Goal: Task Accomplishment & Management: Manage account settings

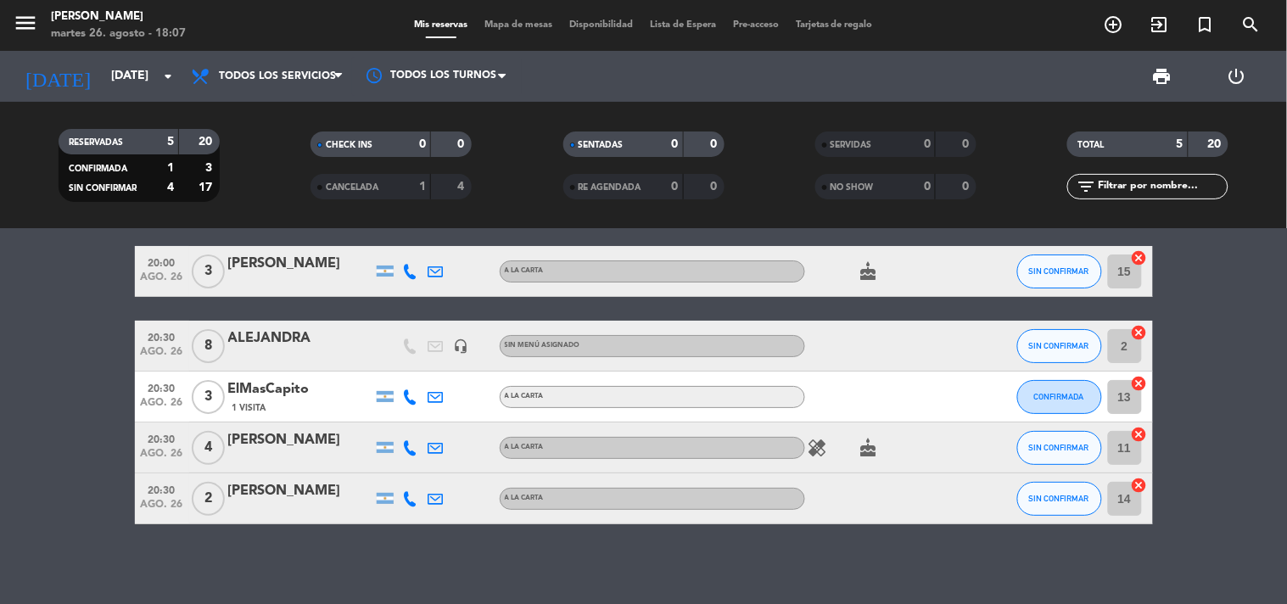
scroll to position [23, 0]
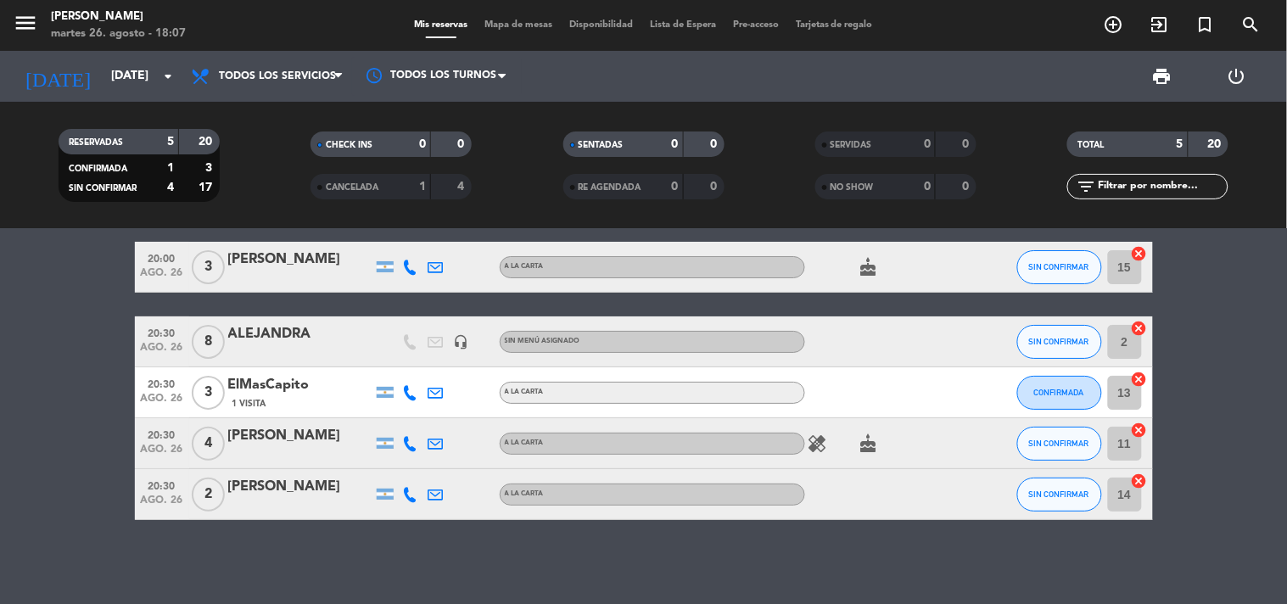
click at [404, 490] on icon at bounding box center [410, 494] width 15 height 15
click at [407, 393] on icon at bounding box center [410, 392] width 15 height 15
click at [411, 437] on icon at bounding box center [410, 443] width 15 height 15
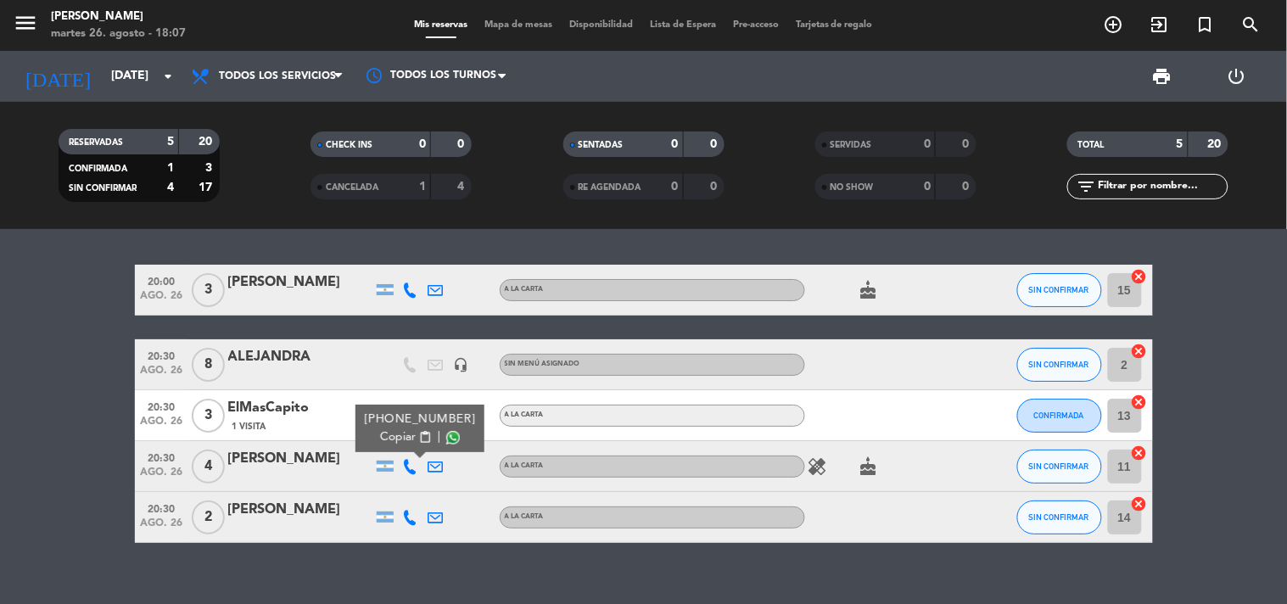
click at [407, 294] on icon at bounding box center [410, 290] width 15 height 15
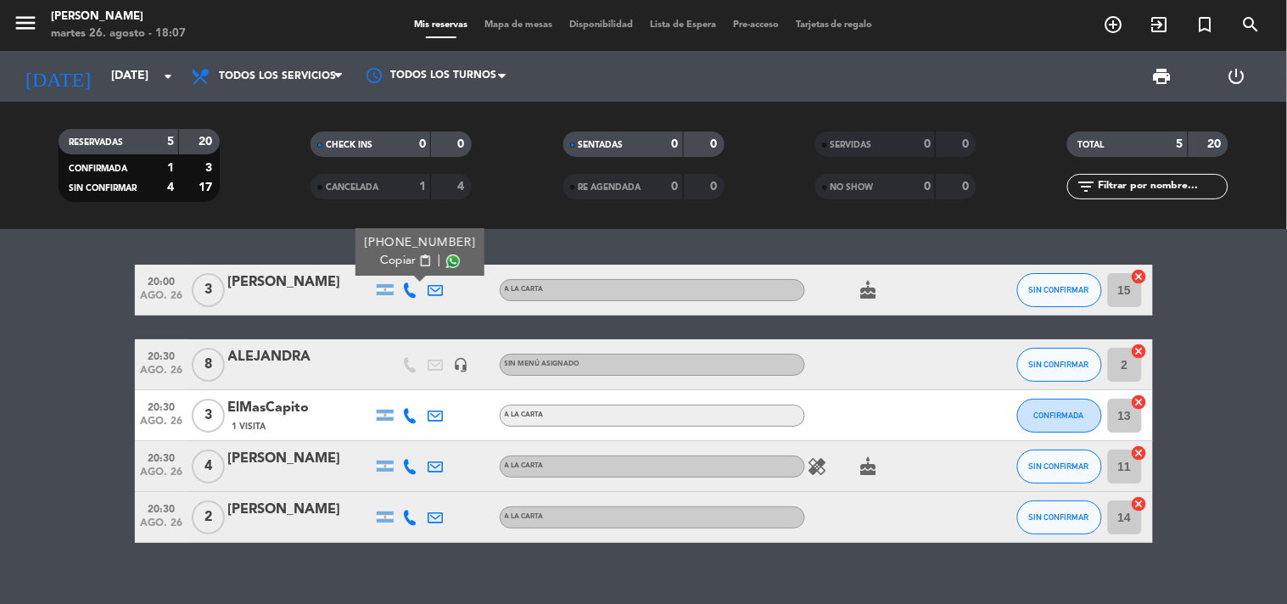
click at [430, 335] on div "20:00 [DATE] 3 [PERSON_NAME] [PHONE_NUMBER] Copiar content_paste | A LA CARTA c…" at bounding box center [644, 404] width 1018 height 278
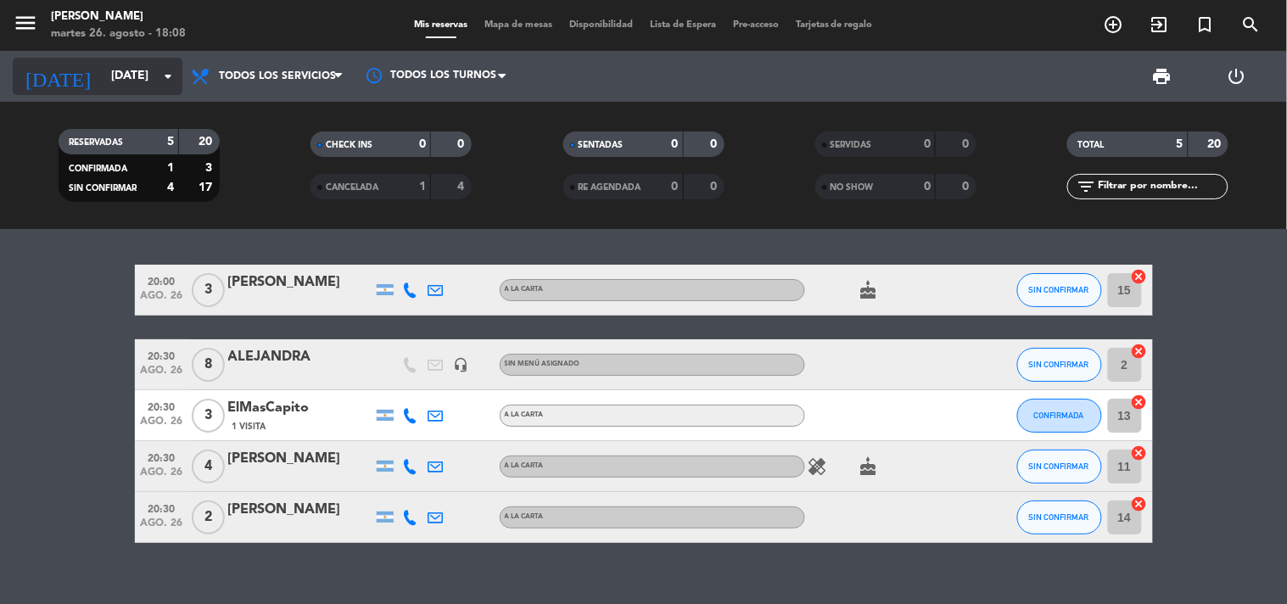
click at [165, 81] on icon "arrow_drop_down" at bounding box center [168, 76] width 20 height 20
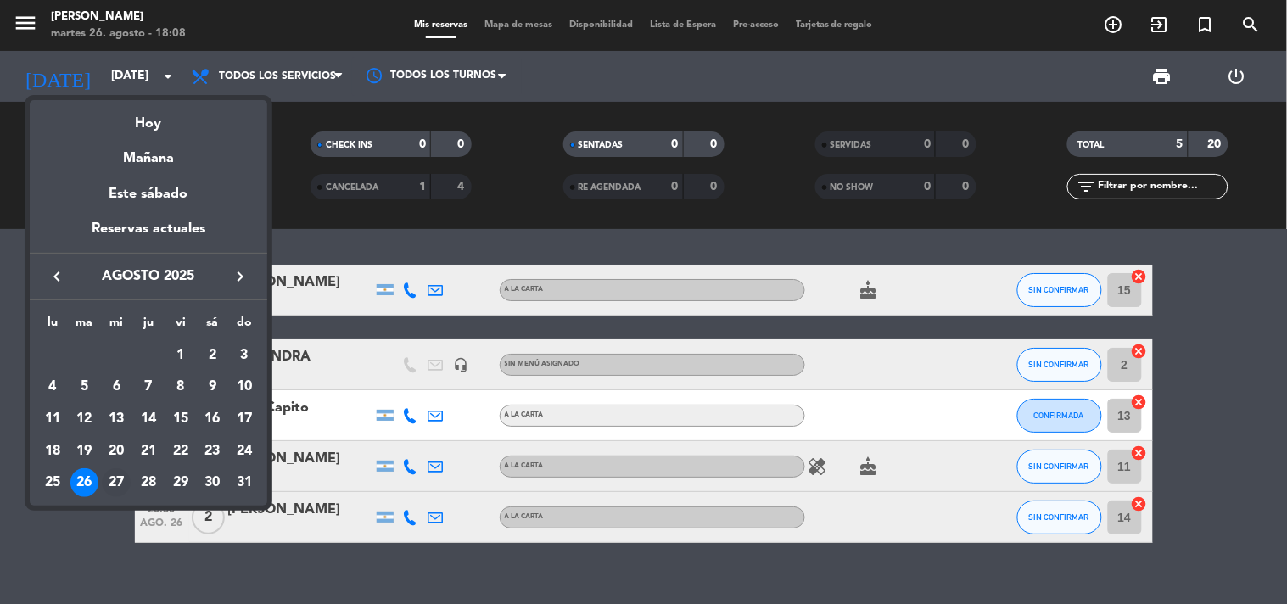
click at [116, 489] on div "27" at bounding box center [116, 482] width 29 height 29
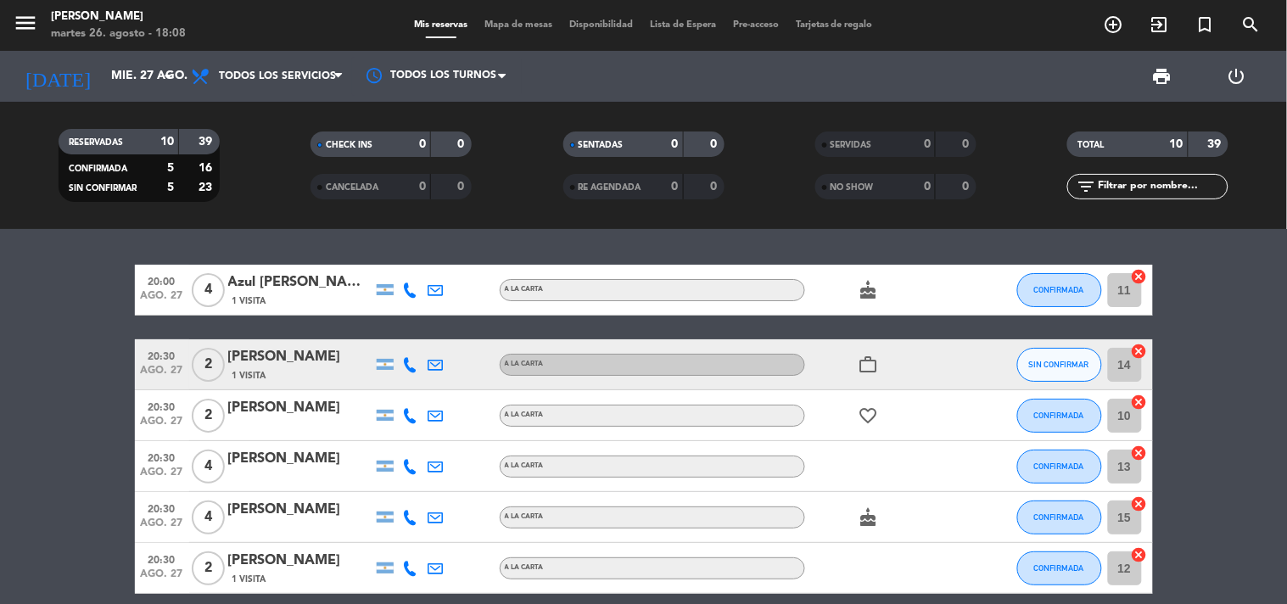
click at [410, 285] on icon at bounding box center [410, 290] width 15 height 15
click at [407, 366] on icon at bounding box center [410, 364] width 15 height 15
click at [408, 418] on icon at bounding box center [410, 415] width 15 height 15
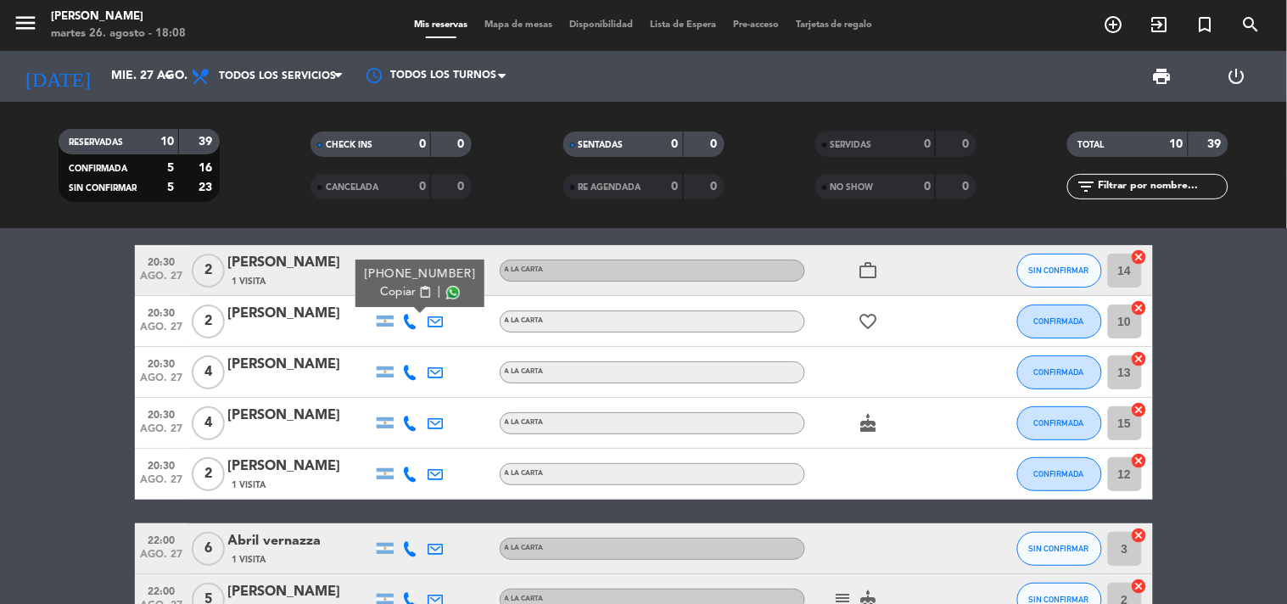
click at [404, 376] on icon at bounding box center [410, 372] width 15 height 15
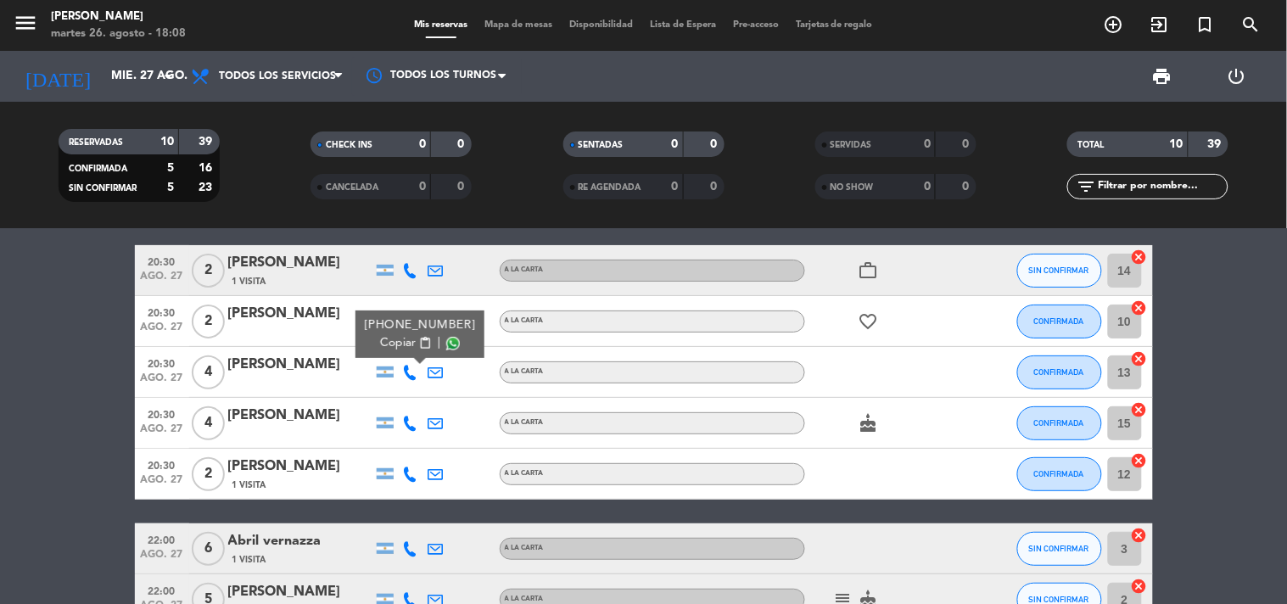
click at [410, 413] on div at bounding box center [410, 423] width 25 height 50
click at [409, 419] on icon at bounding box center [410, 423] width 15 height 15
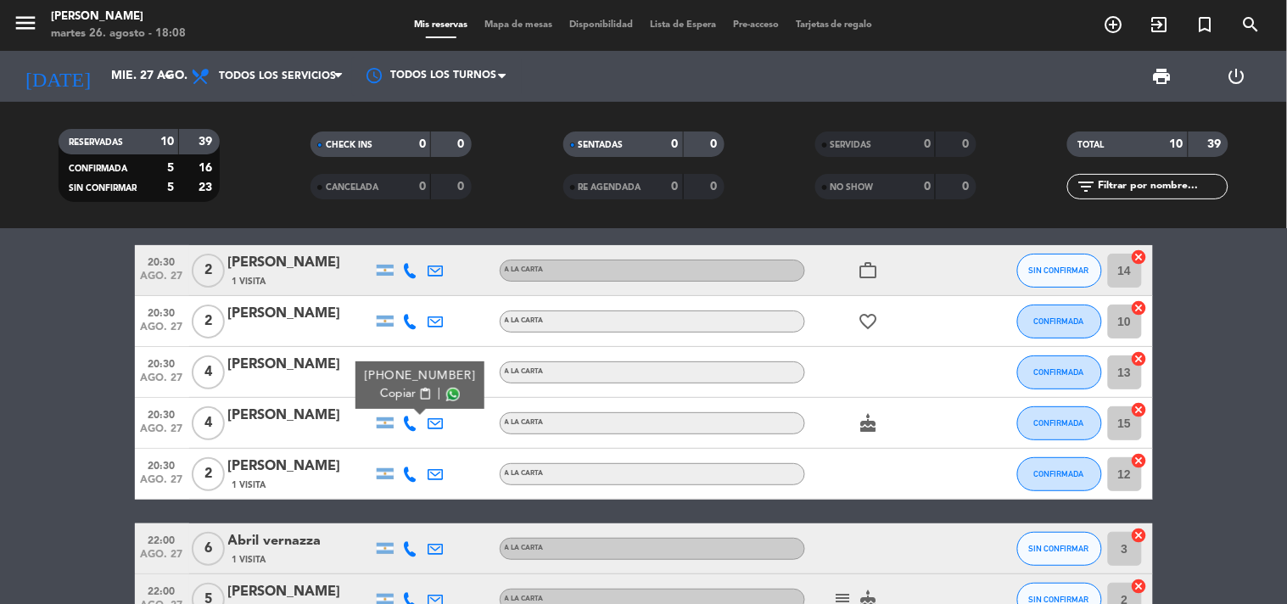
click at [410, 469] on icon at bounding box center [410, 474] width 15 height 15
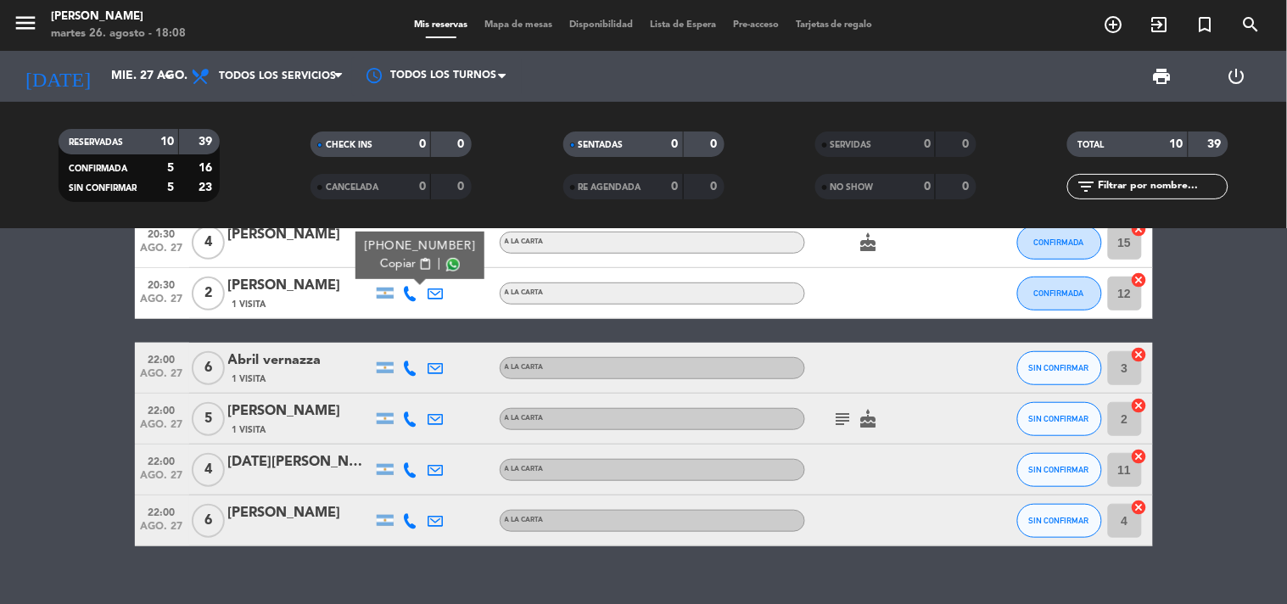
scroll to position [283, 0]
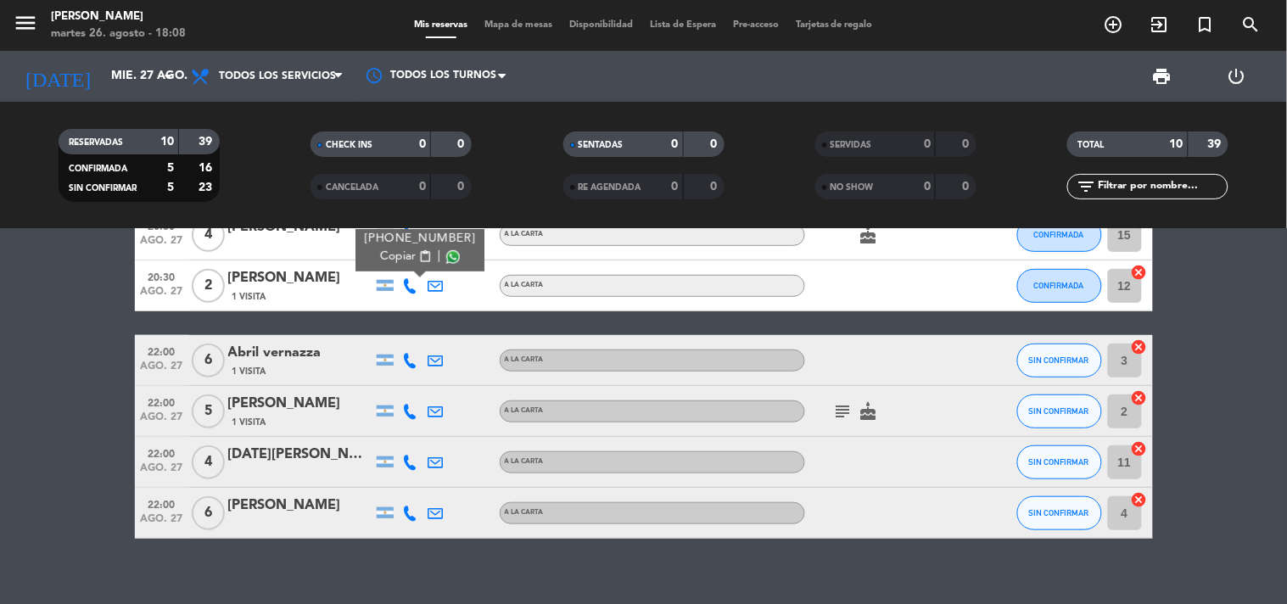
click at [407, 365] on icon at bounding box center [410, 360] width 15 height 15
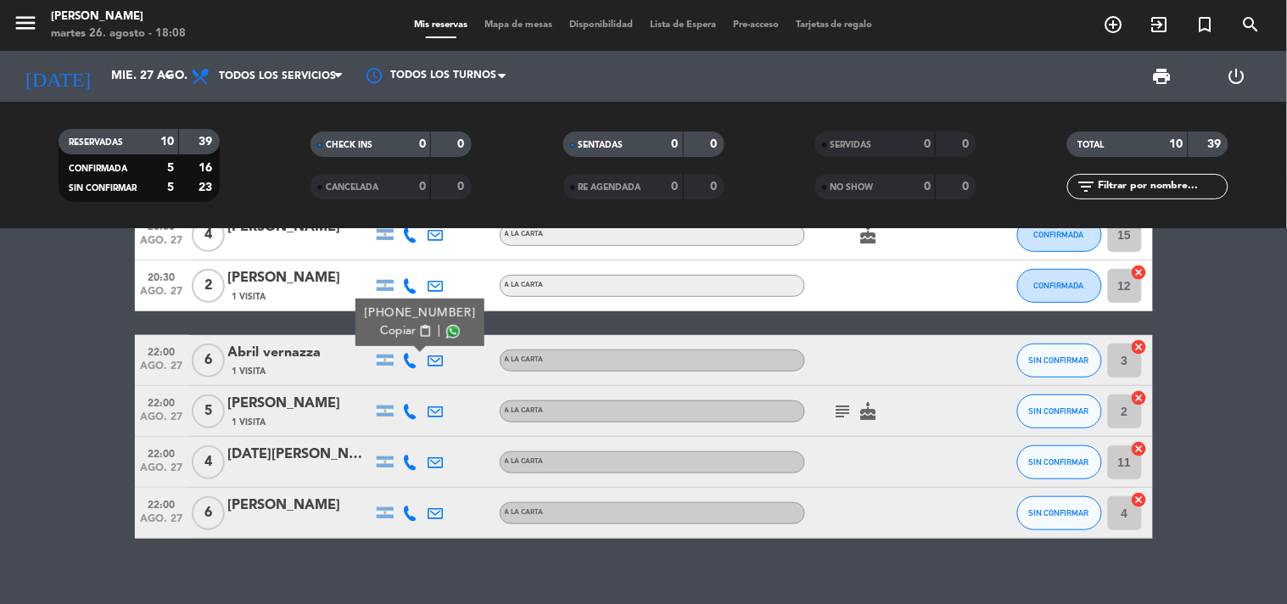
click at [408, 411] on icon at bounding box center [410, 411] width 15 height 15
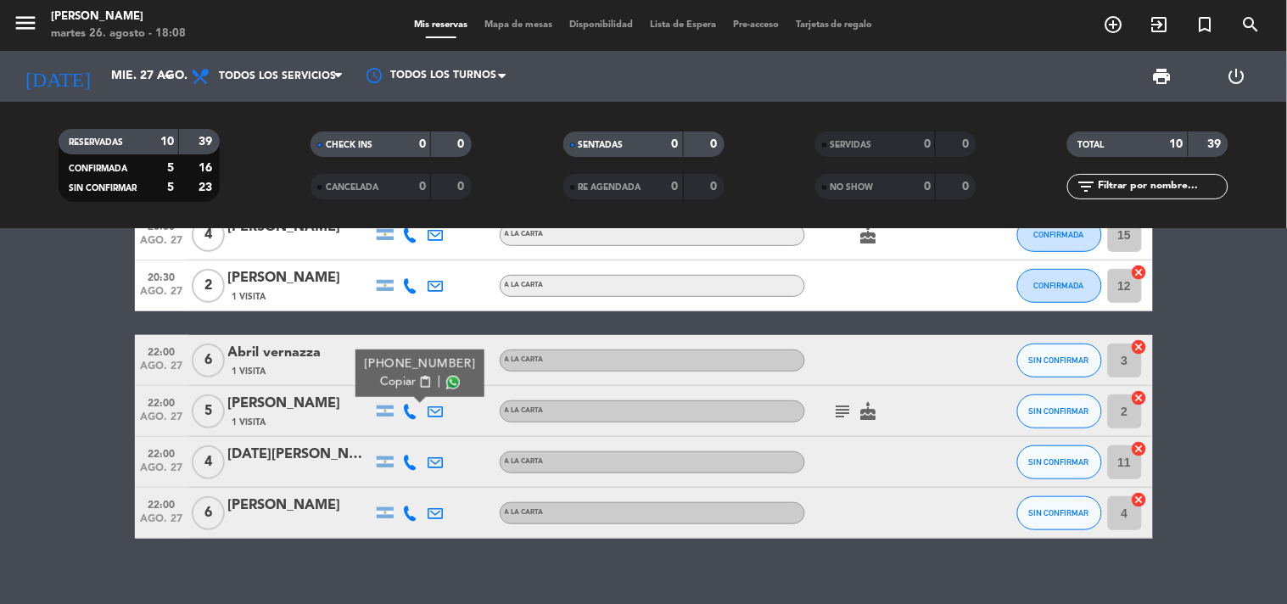
click at [405, 471] on div at bounding box center [410, 462] width 25 height 50
click at [405, 465] on icon at bounding box center [410, 462] width 15 height 15
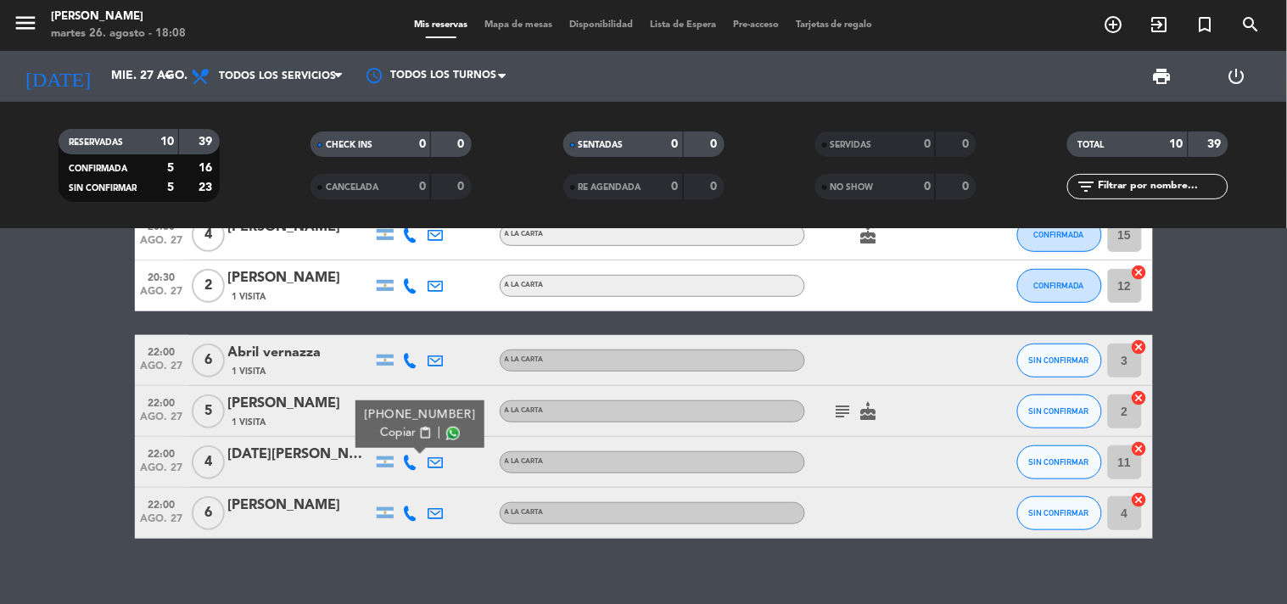
click at [411, 506] on icon at bounding box center [410, 513] width 15 height 15
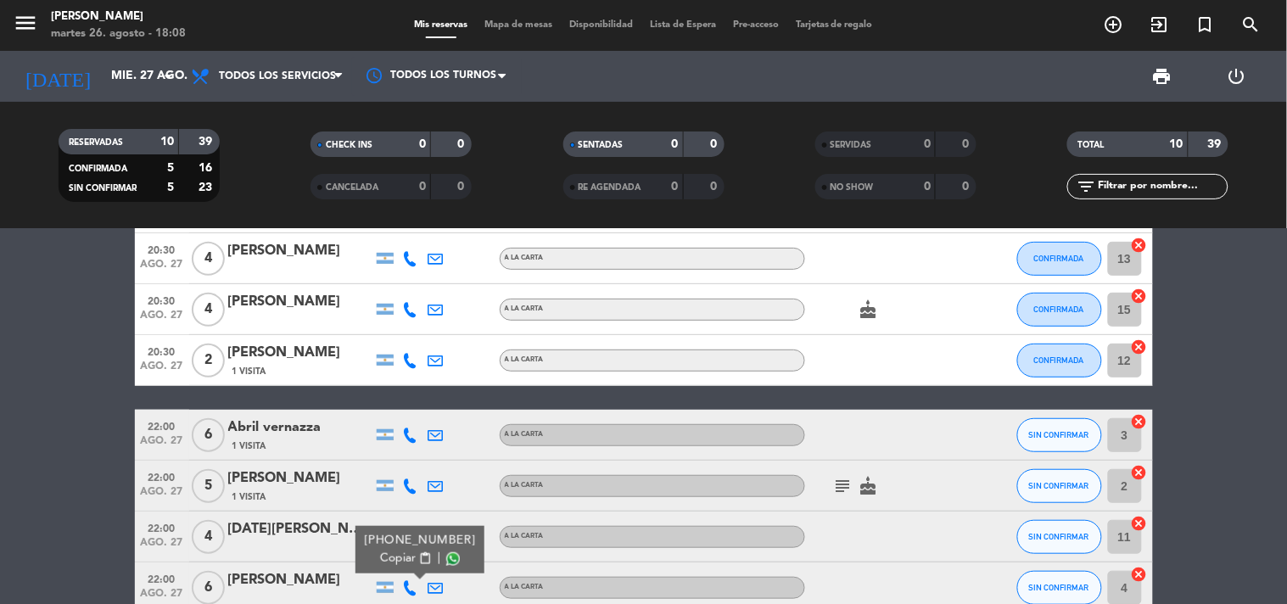
scroll to position [0, 0]
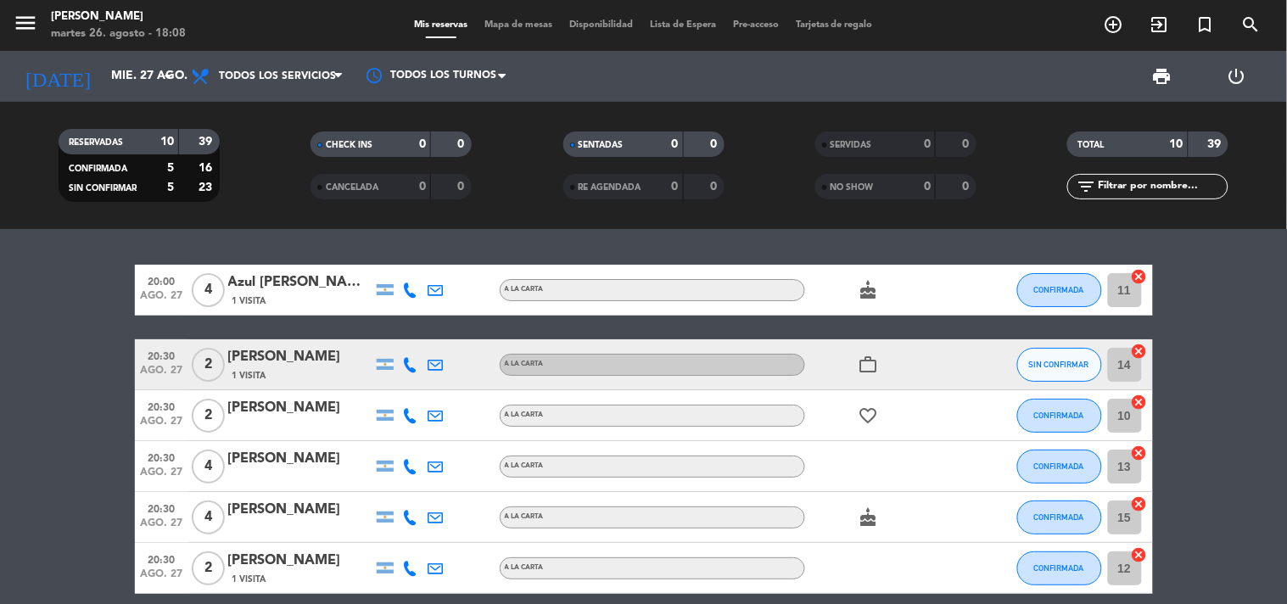
click at [403, 290] on icon at bounding box center [410, 290] width 15 height 15
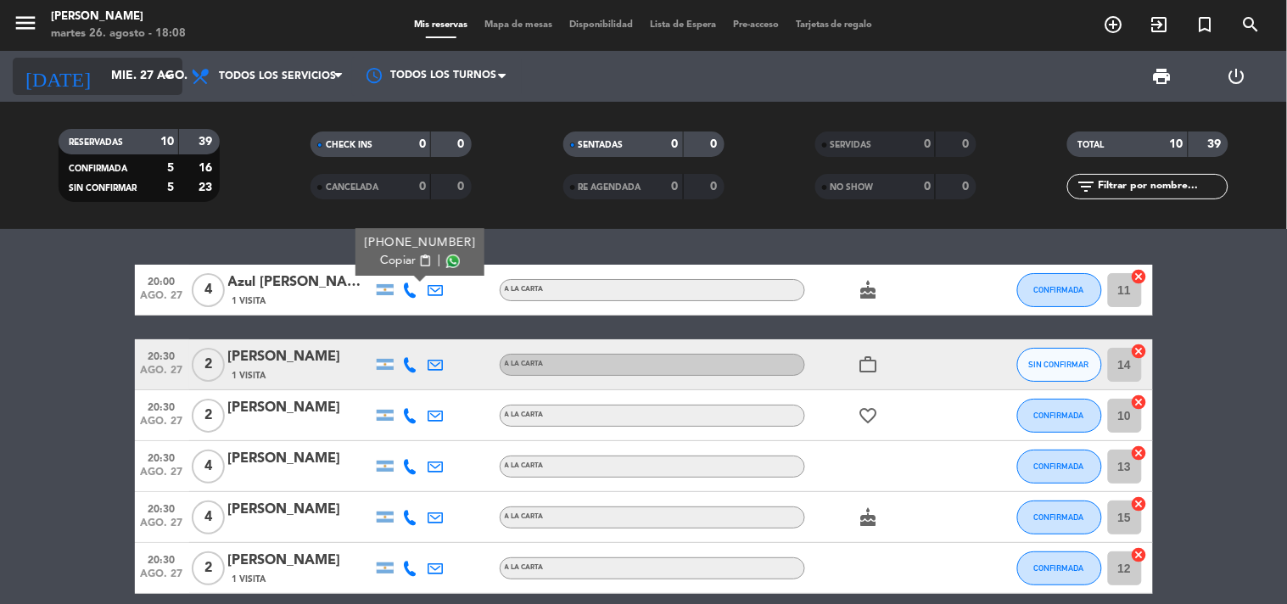
click at [163, 78] on icon "arrow_drop_down" at bounding box center [168, 76] width 20 height 20
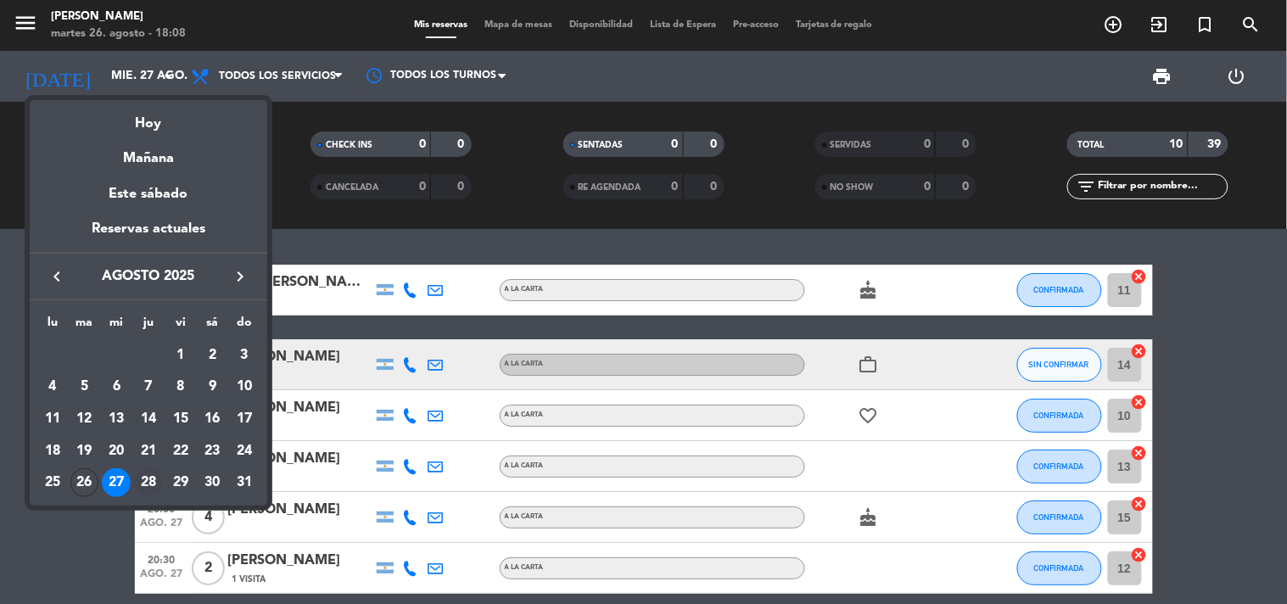
click at [154, 476] on div "28" at bounding box center [148, 482] width 29 height 29
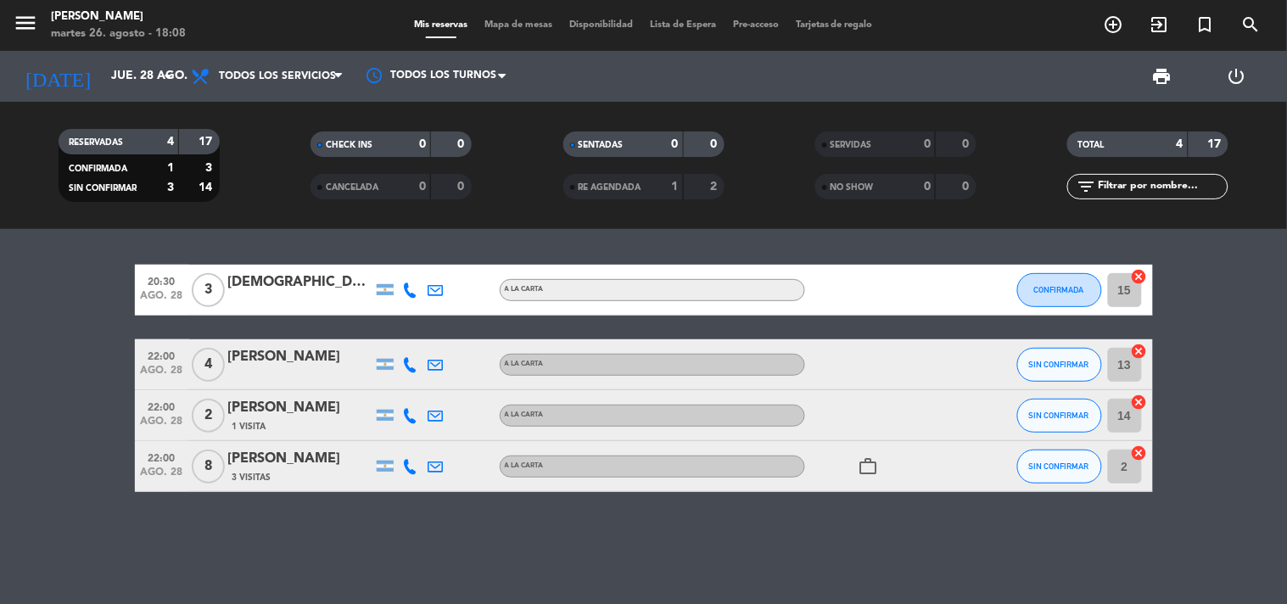
click at [407, 293] on icon at bounding box center [410, 290] width 15 height 15
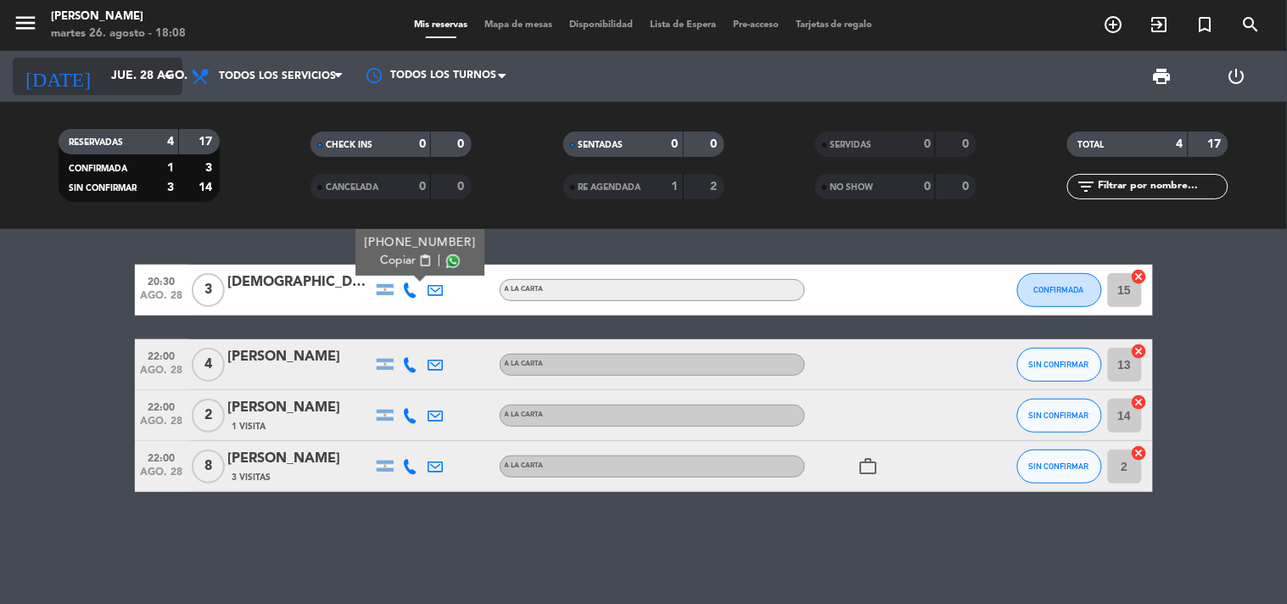
click at [164, 70] on icon "arrow_drop_down" at bounding box center [168, 76] width 20 height 20
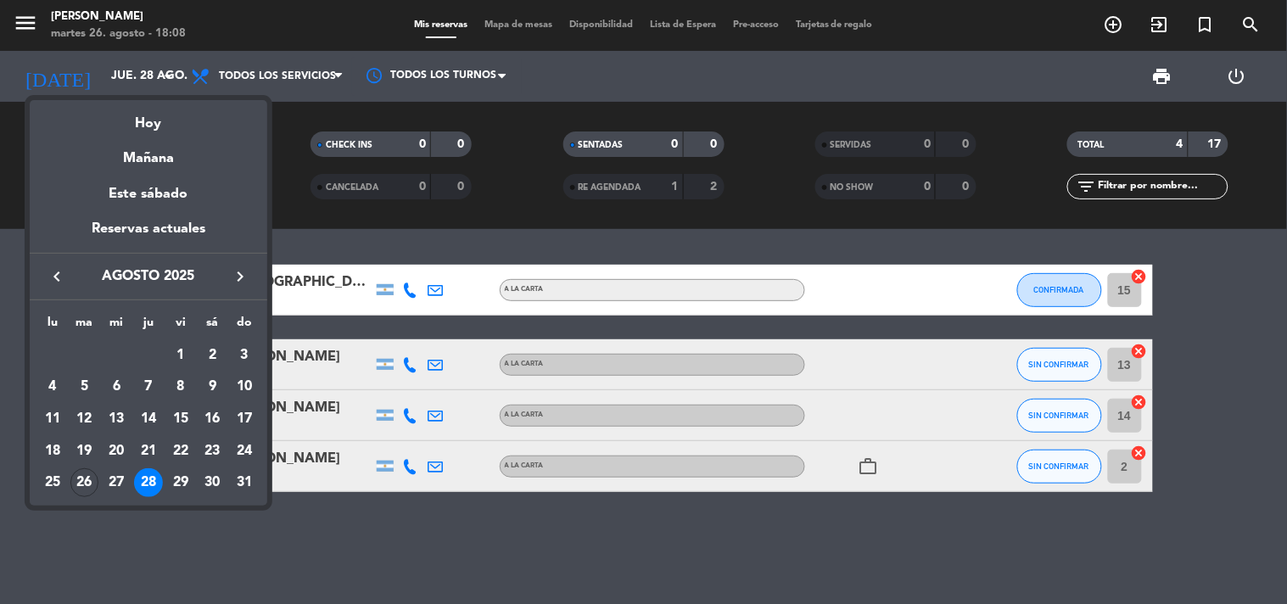
click at [418, 360] on div at bounding box center [643, 302] width 1287 height 604
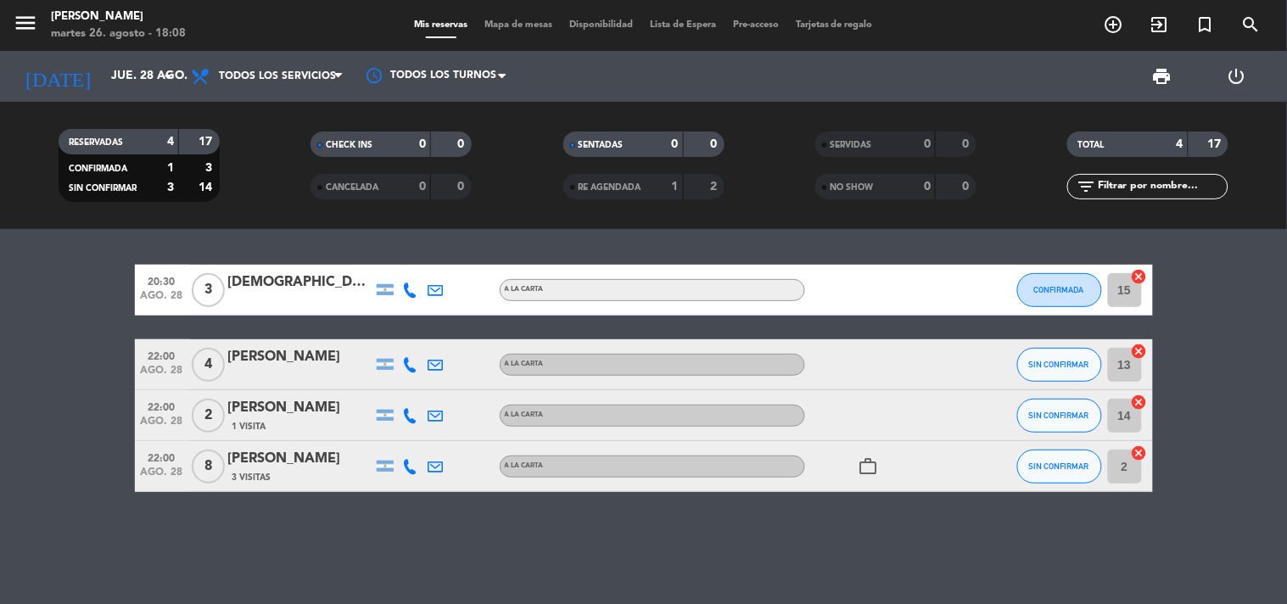
click at [401, 371] on div at bounding box center [410, 364] width 25 height 50
click at [401, 365] on div at bounding box center [410, 364] width 25 height 50
click at [407, 365] on icon at bounding box center [410, 364] width 15 height 15
click at [410, 417] on icon at bounding box center [410, 415] width 15 height 15
click at [408, 461] on icon at bounding box center [410, 466] width 15 height 15
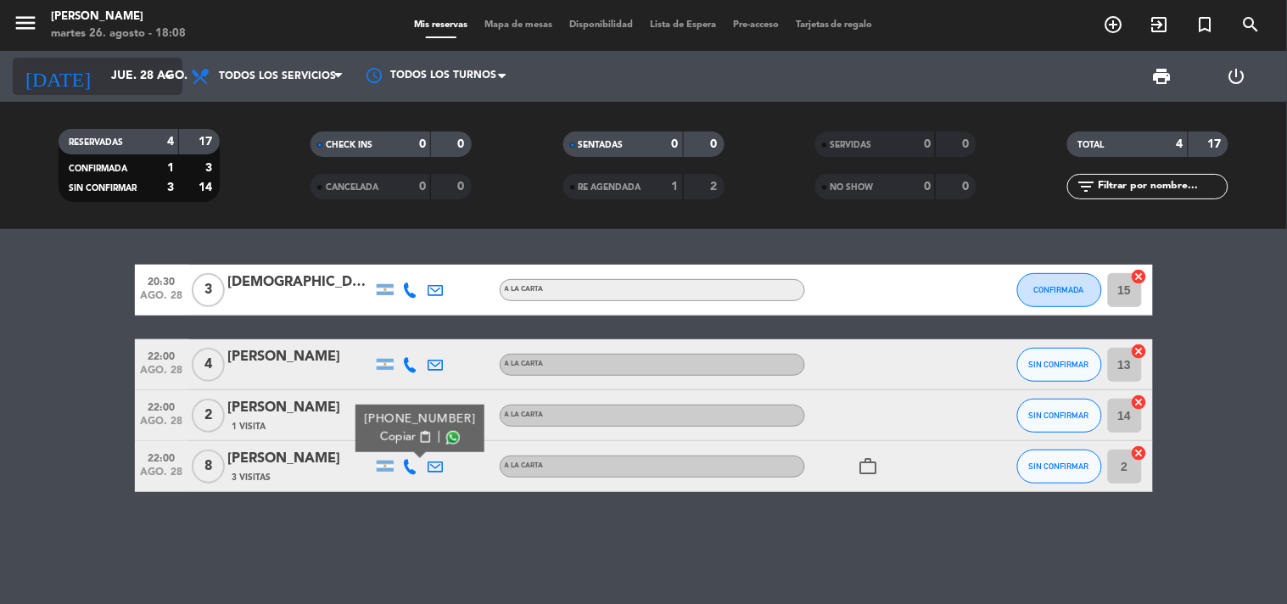
click at [159, 69] on icon "arrow_drop_down" at bounding box center [168, 76] width 20 height 20
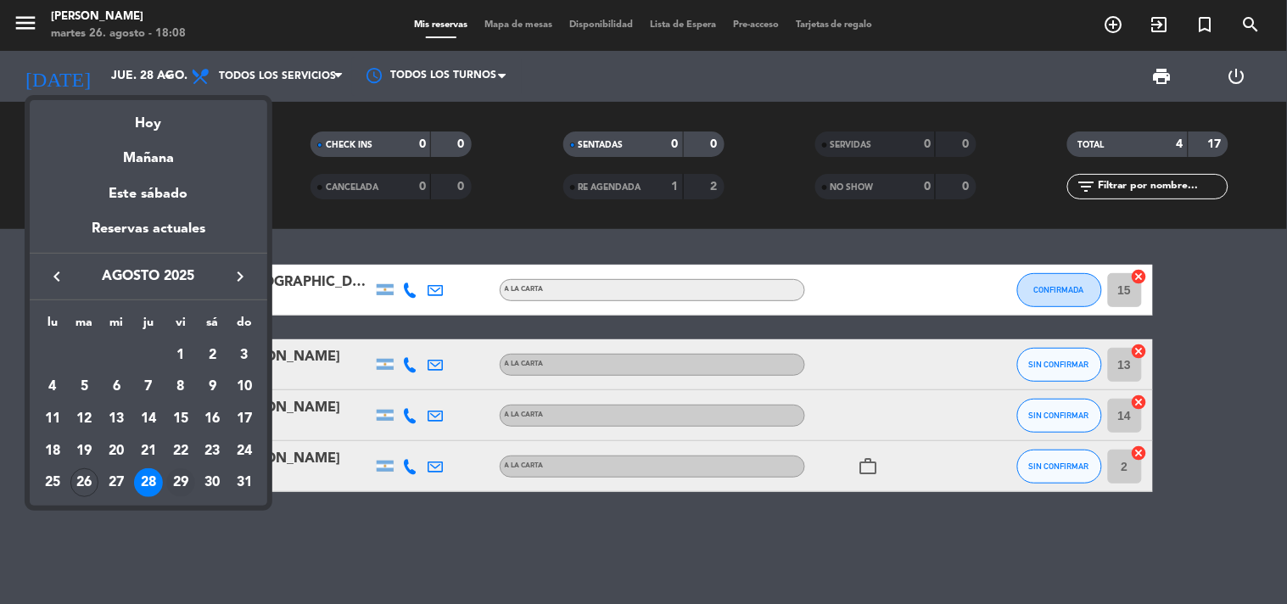
click at [188, 479] on div "29" at bounding box center [180, 482] width 29 height 29
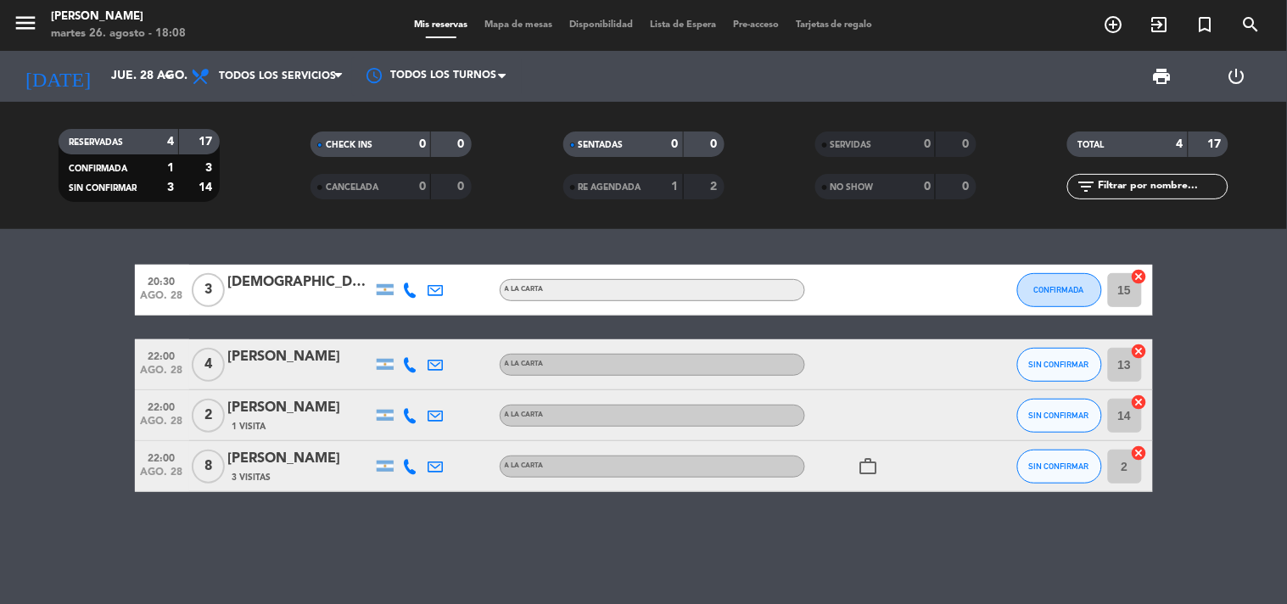
type input "vie. 29 ago."
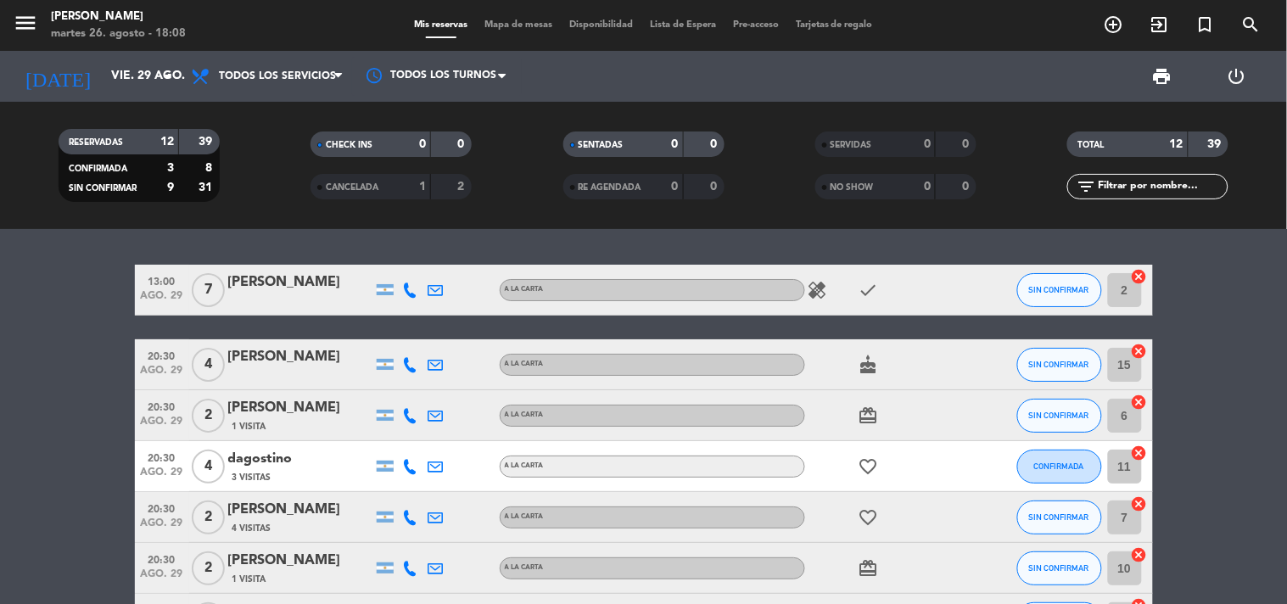
click at [409, 291] on icon at bounding box center [410, 290] width 15 height 15
click at [412, 362] on icon at bounding box center [410, 364] width 15 height 15
click at [405, 428] on div at bounding box center [410, 415] width 25 height 50
click at [401, 416] on div at bounding box center [410, 415] width 25 height 50
click at [407, 412] on icon at bounding box center [410, 415] width 15 height 15
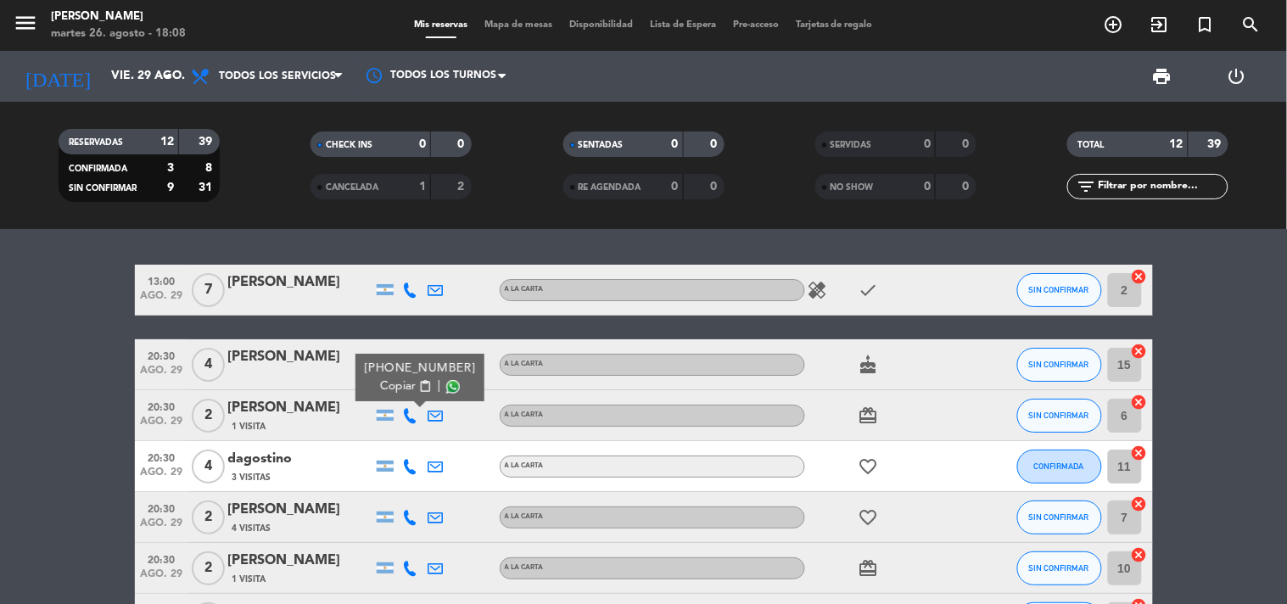
click at [410, 473] on icon at bounding box center [410, 466] width 15 height 15
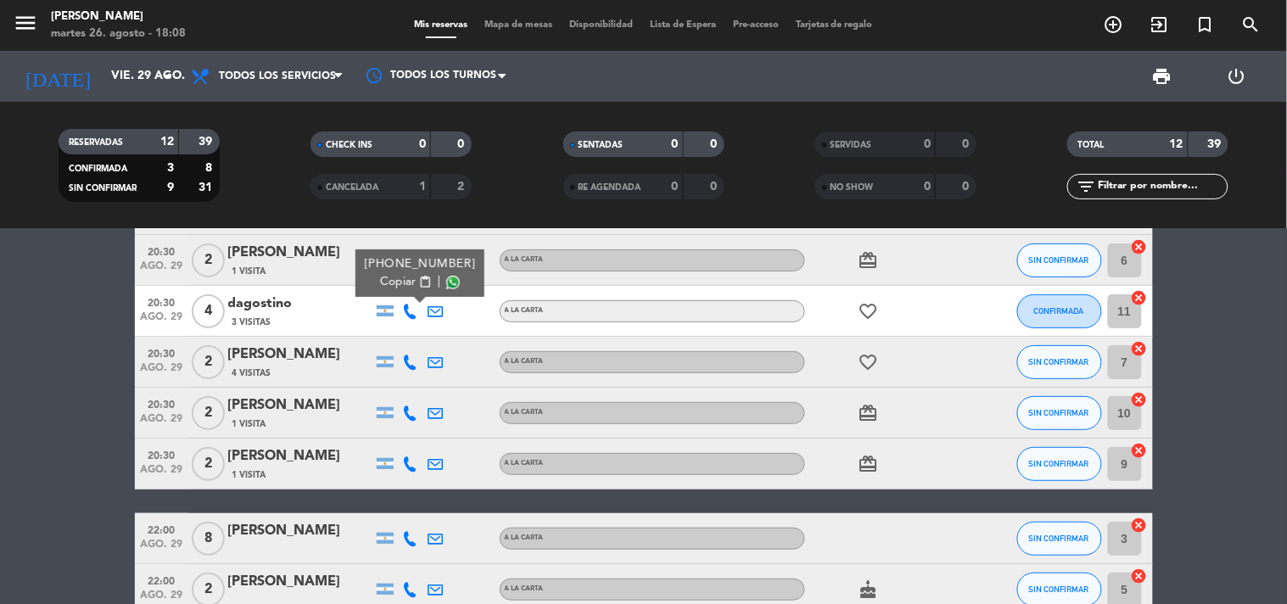
scroll to position [188, 0]
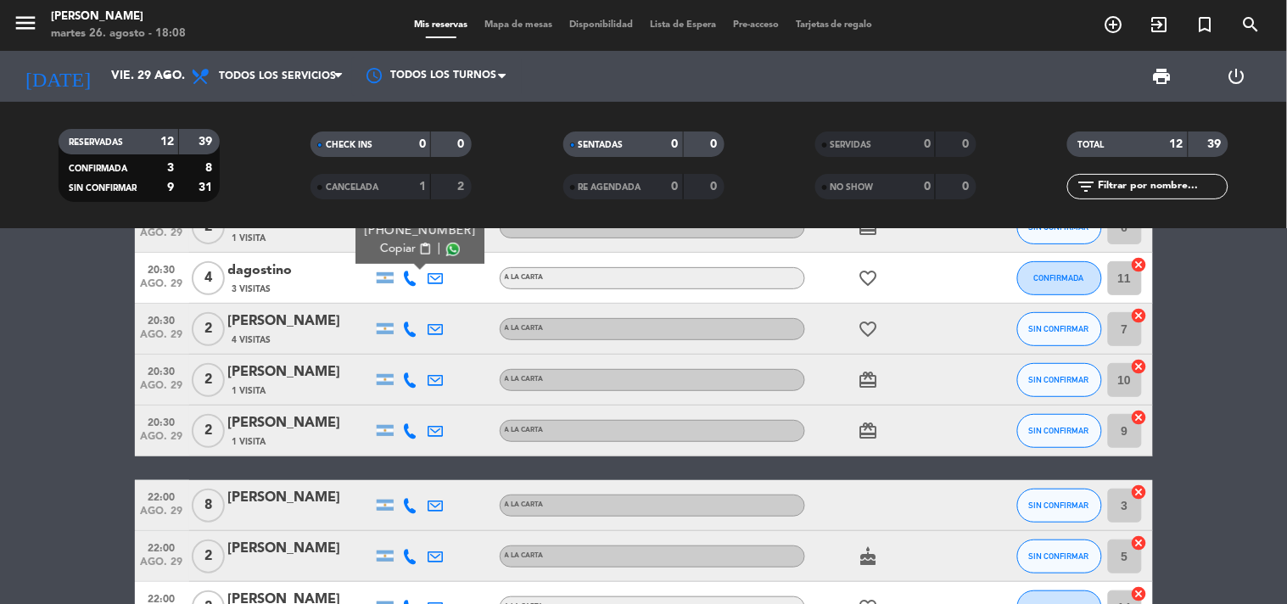
click at [405, 322] on icon at bounding box center [410, 329] width 15 height 15
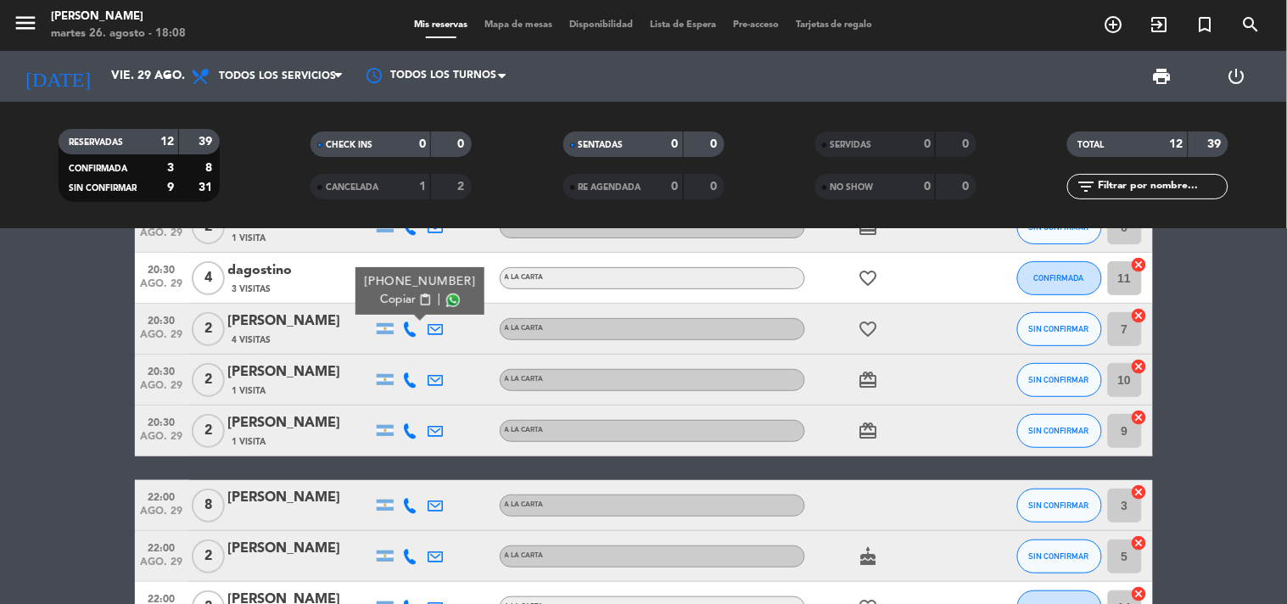
click at [403, 391] on div at bounding box center [410, 380] width 25 height 50
click at [408, 382] on icon at bounding box center [410, 380] width 15 height 15
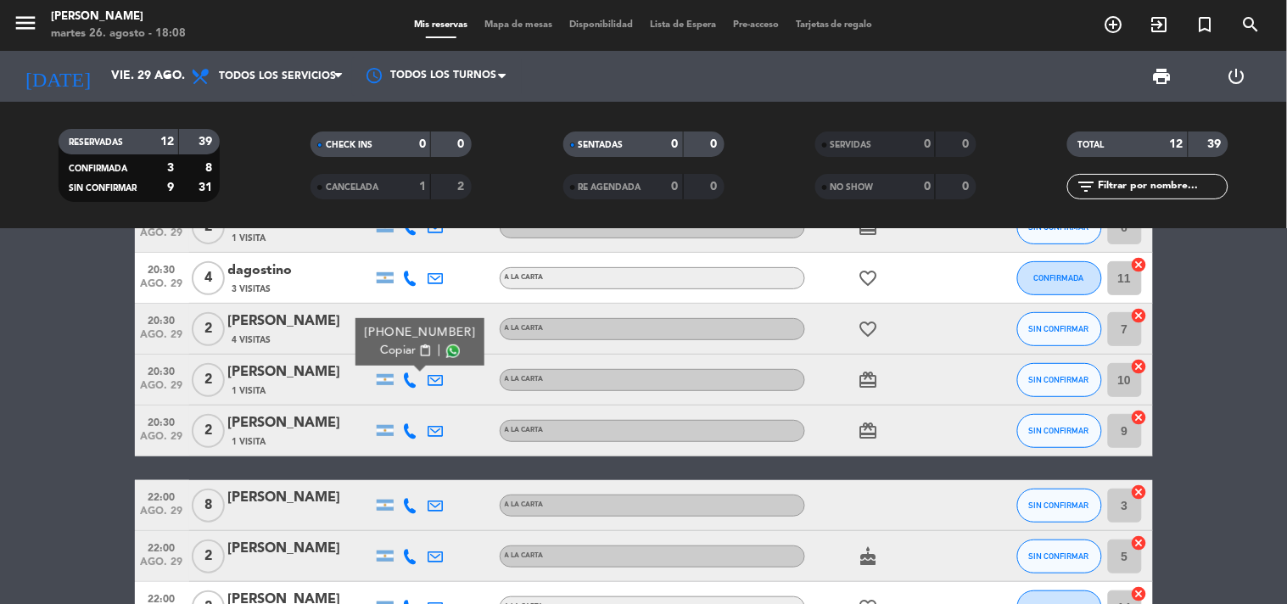
click at [404, 435] on icon at bounding box center [410, 430] width 15 height 15
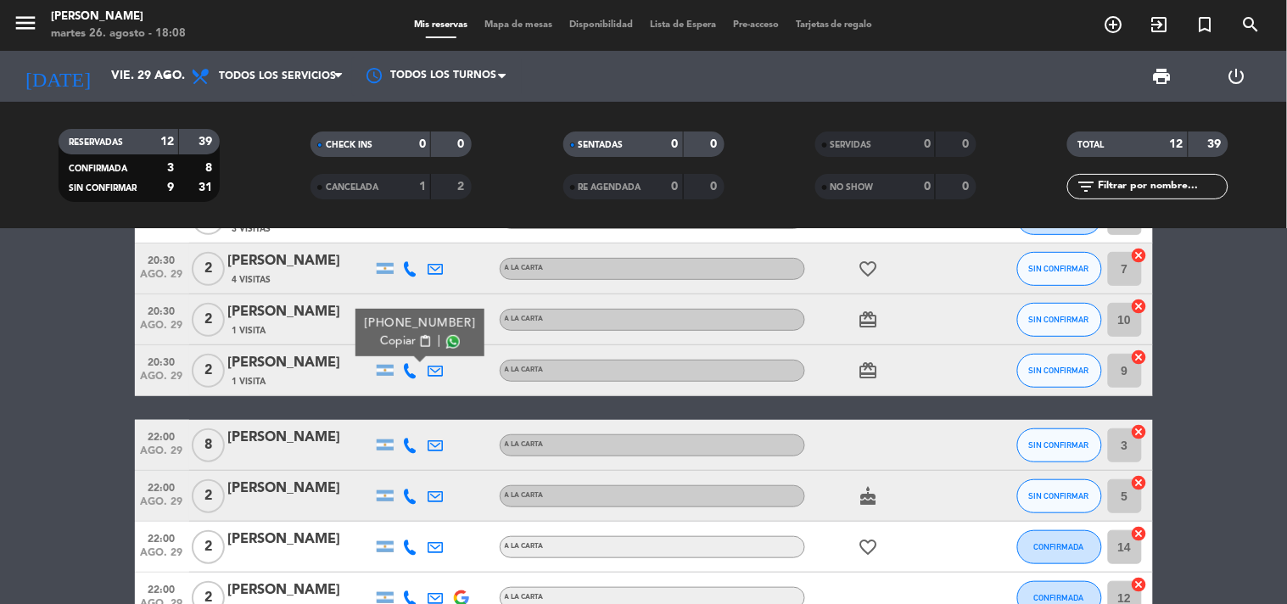
scroll to position [283, 0]
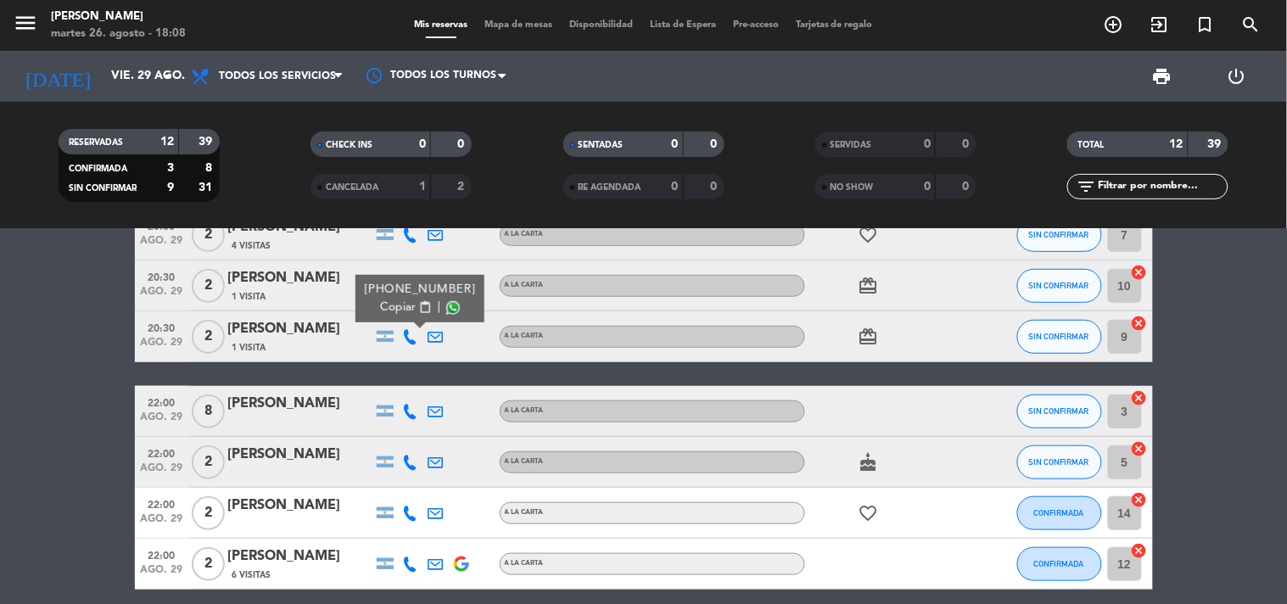
click at [406, 404] on icon at bounding box center [410, 411] width 15 height 15
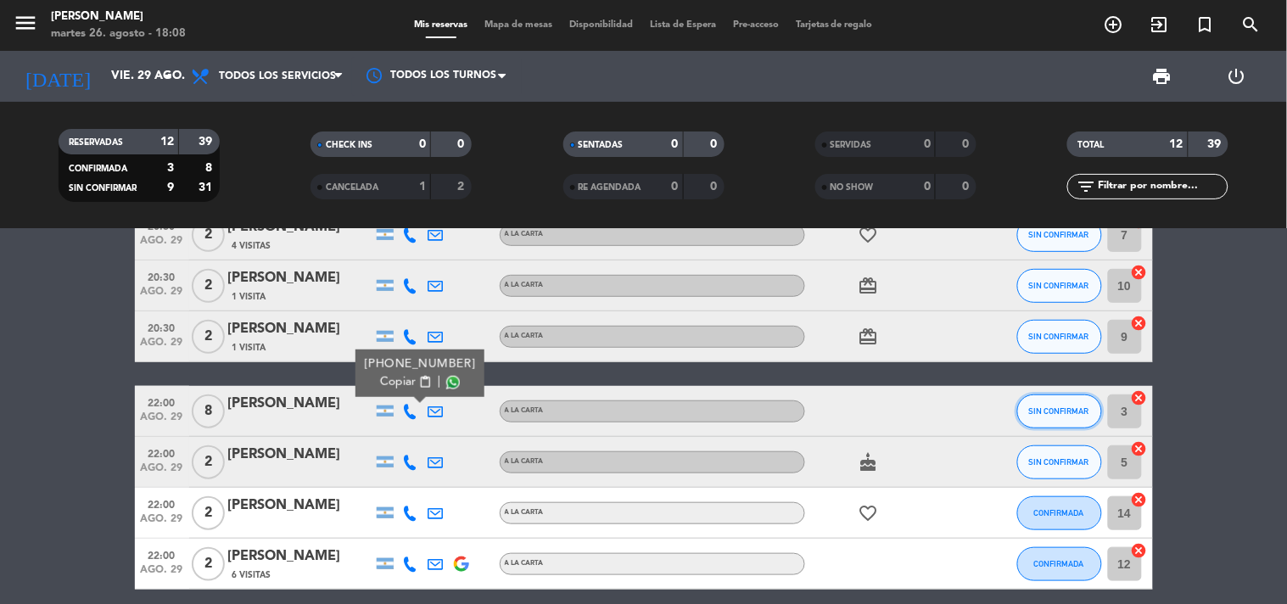
click at [1087, 418] on button "SIN CONFIRMAR" at bounding box center [1059, 412] width 85 height 34
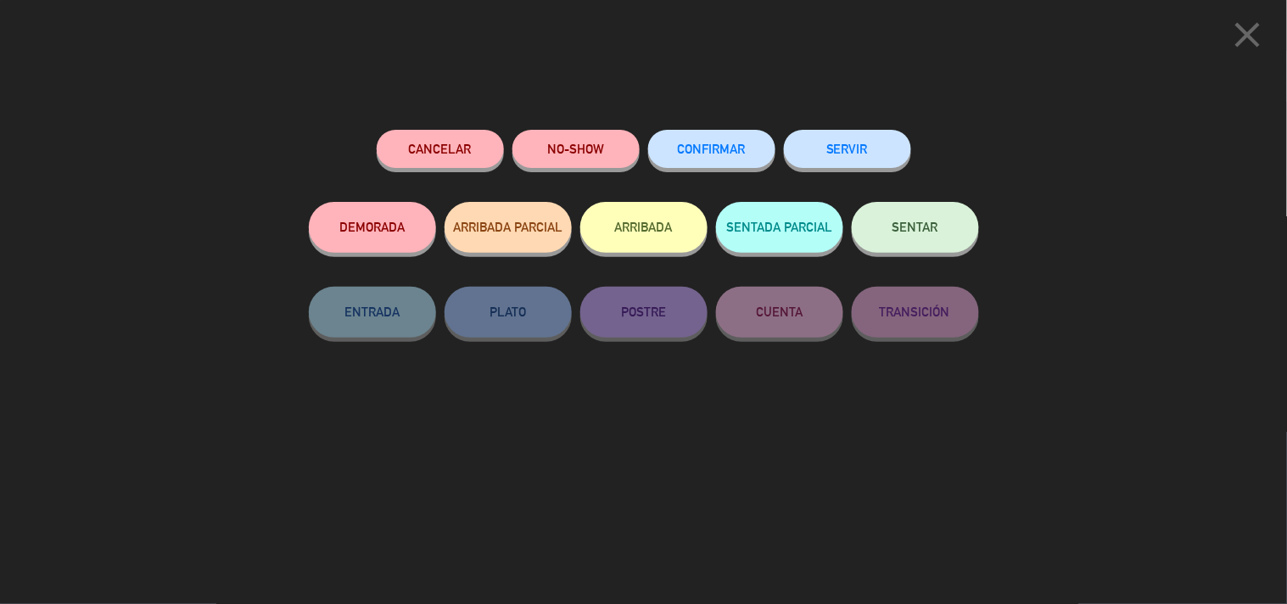
click at [1253, 32] on icon "close" at bounding box center [1248, 35] width 42 height 42
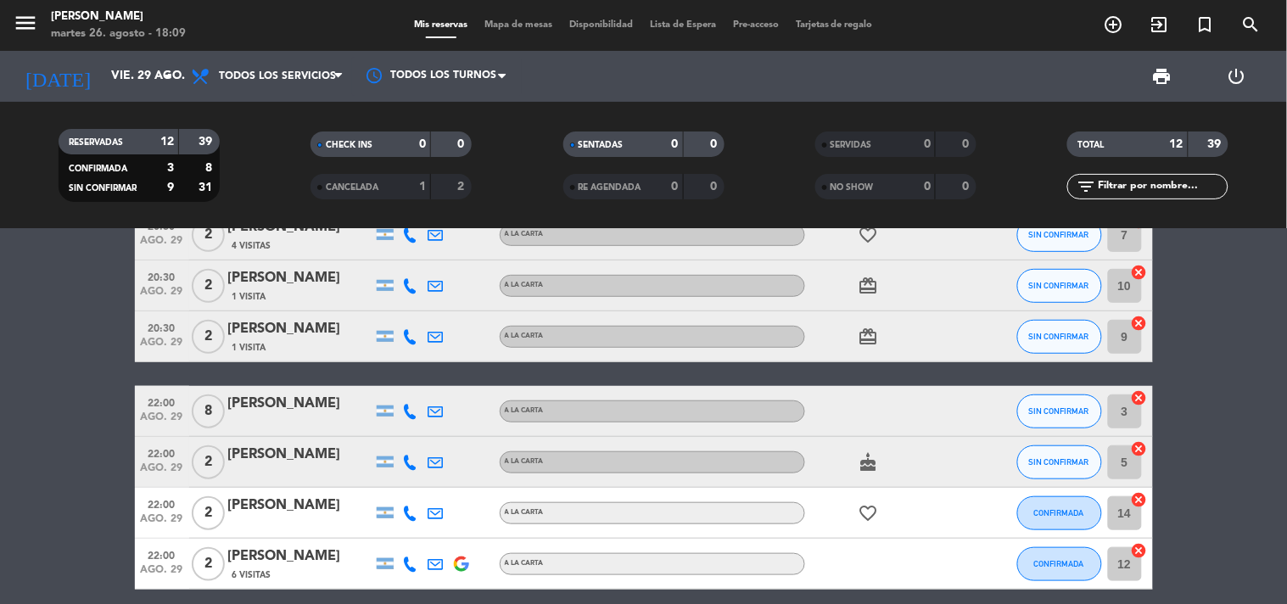
click at [1114, 413] on input "3" at bounding box center [1125, 412] width 34 height 34
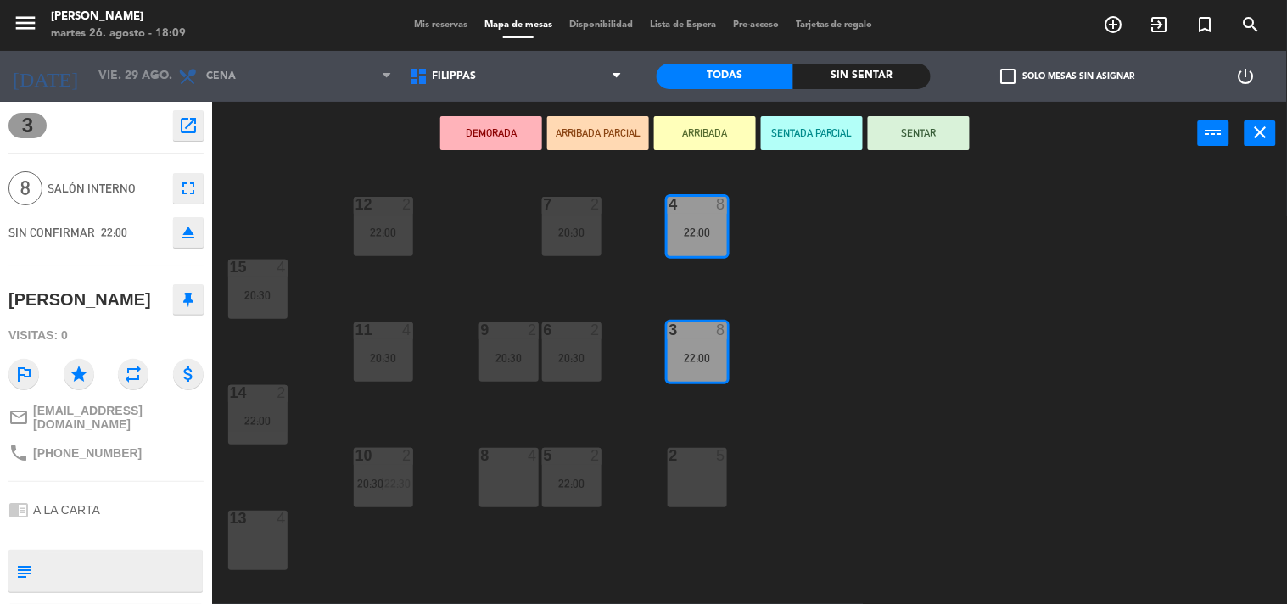
click at [120, 233] on span "22:00" at bounding box center [114, 233] width 26 height 14
click at [182, 231] on icon "eject" at bounding box center [188, 232] width 20 height 20
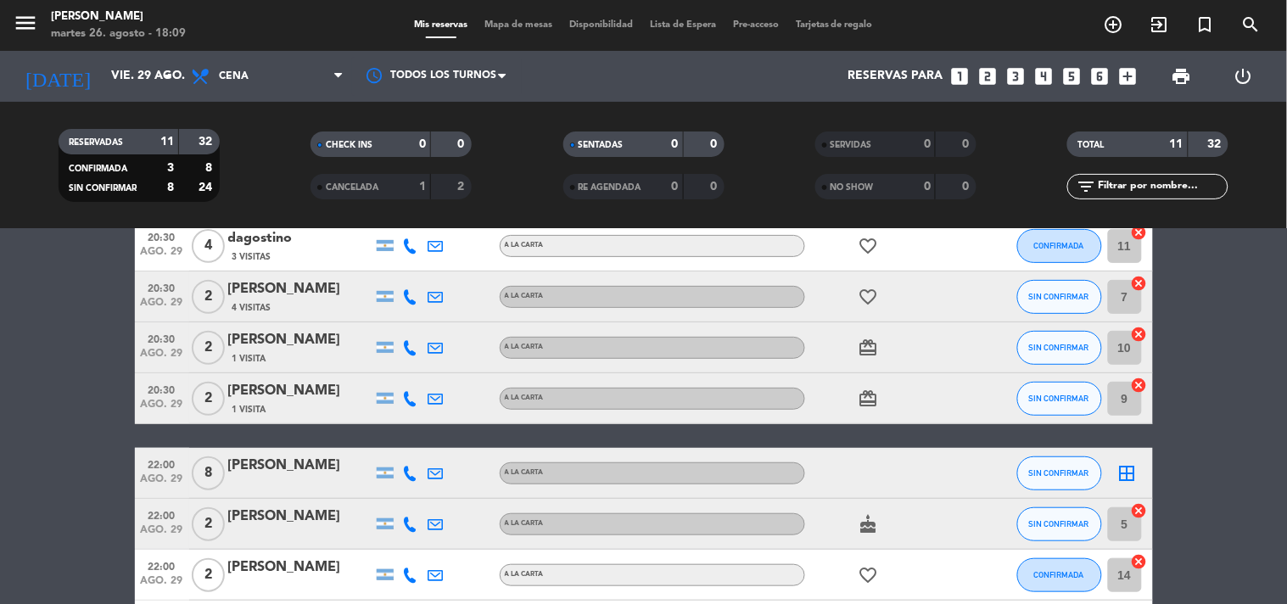
scroll to position [283, 0]
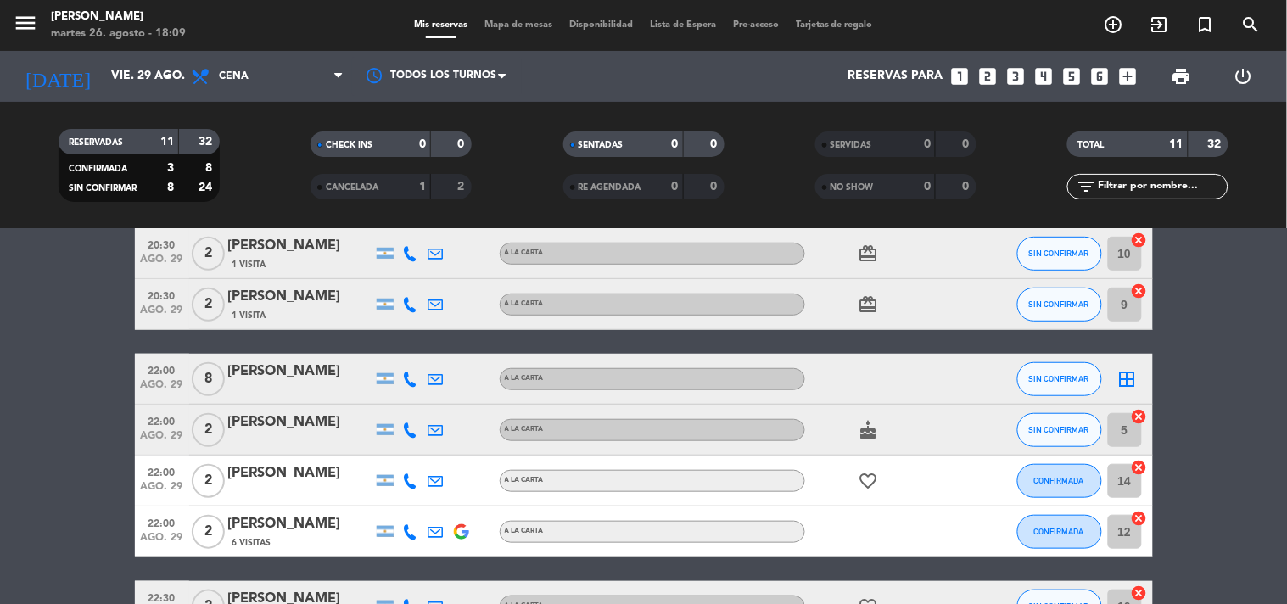
click at [411, 380] on icon at bounding box center [410, 379] width 15 height 15
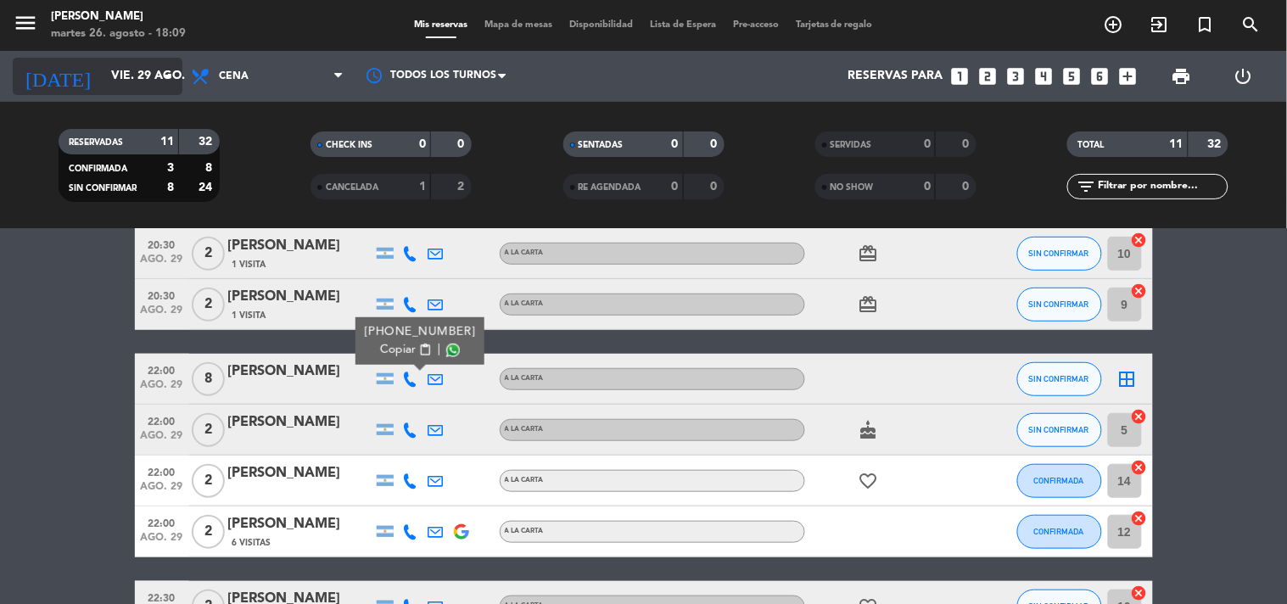
drag, startPoint x: 128, startPoint y: 54, endPoint x: 132, endPoint y: 66, distance: 12.4
click at [128, 55] on div "[DATE] [DATE] arrow_drop_down" at bounding box center [98, 76] width 170 height 51
click at [132, 69] on input "vie. 29 ago." at bounding box center [183, 76] width 161 height 31
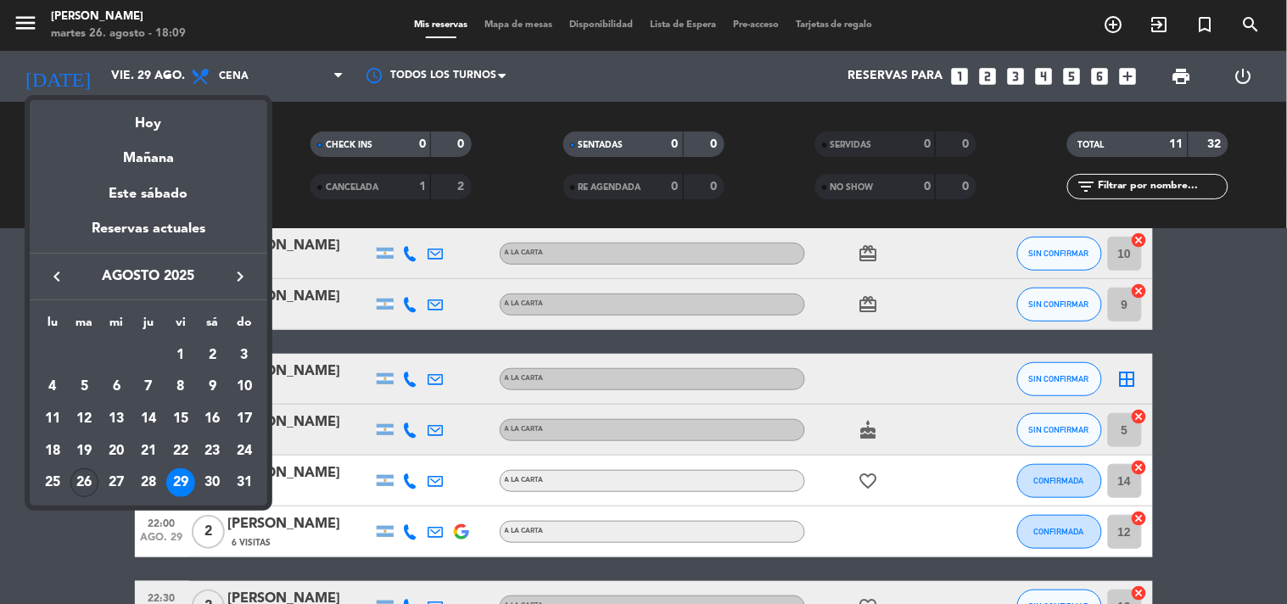
click at [83, 486] on div "26" at bounding box center [84, 482] width 29 height 29
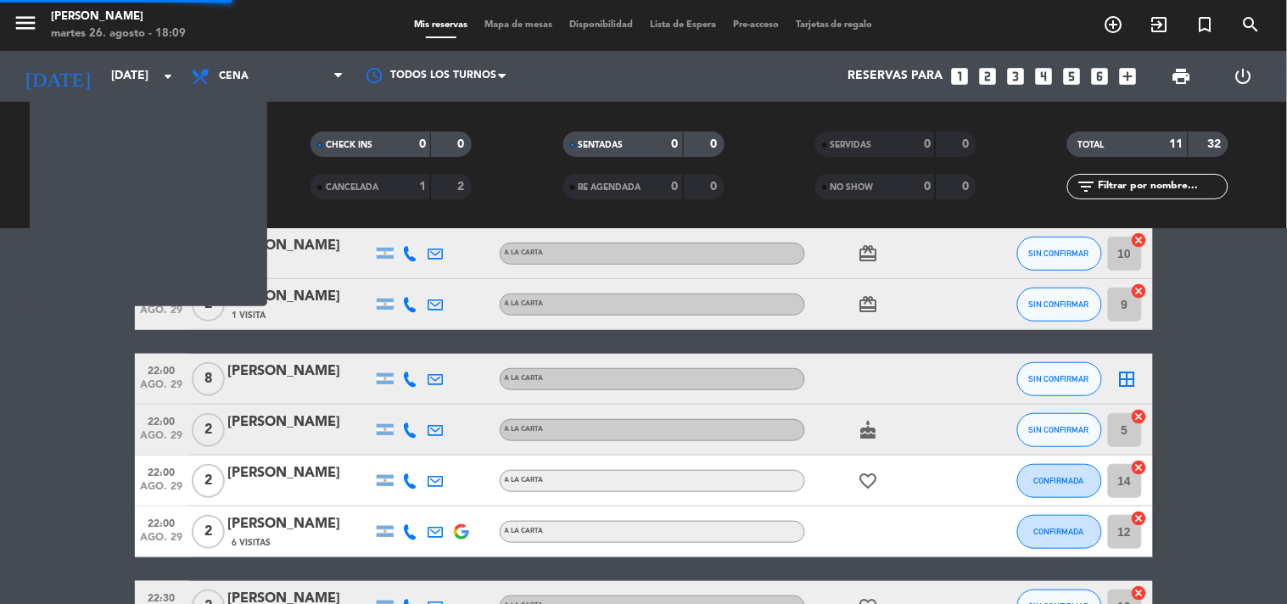
drag, startPoint x: 158, startPoint y: 594, endPoint x: 205, endPoint y: 613, distance: 50.3
click at [205, 603] on html "close × [PERSON_NAME] × chrome_reader_mode Listado de Reservas account_box Clie…" at bounding box center [643, 302] width 1287 height 604
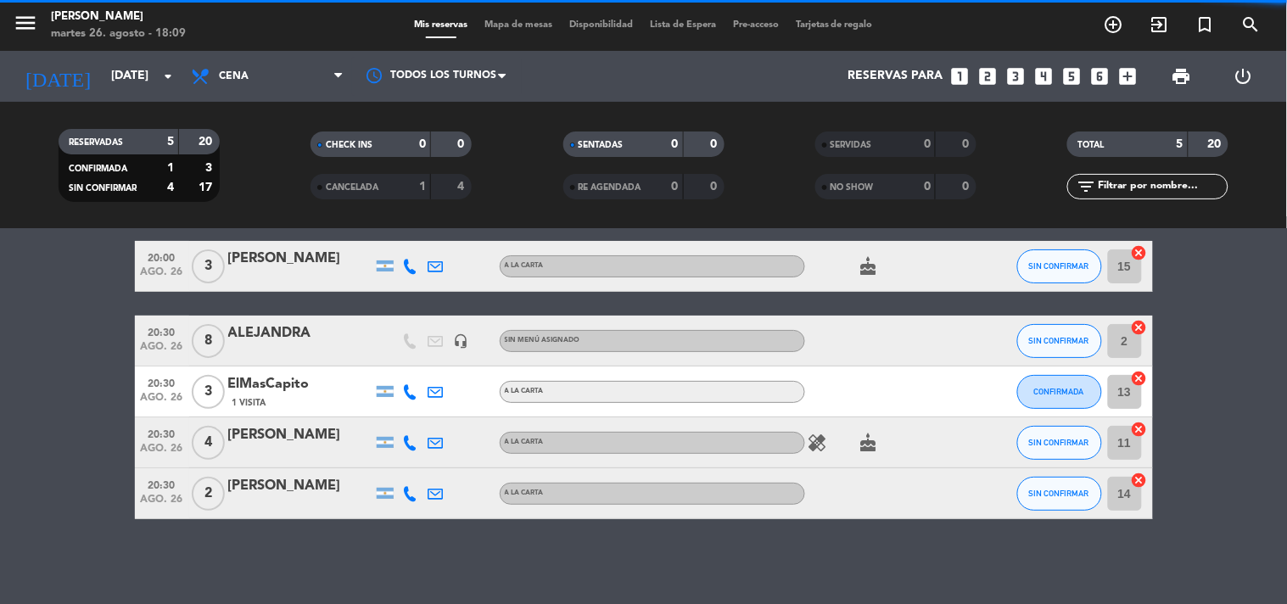
scroll to position [65, 0]
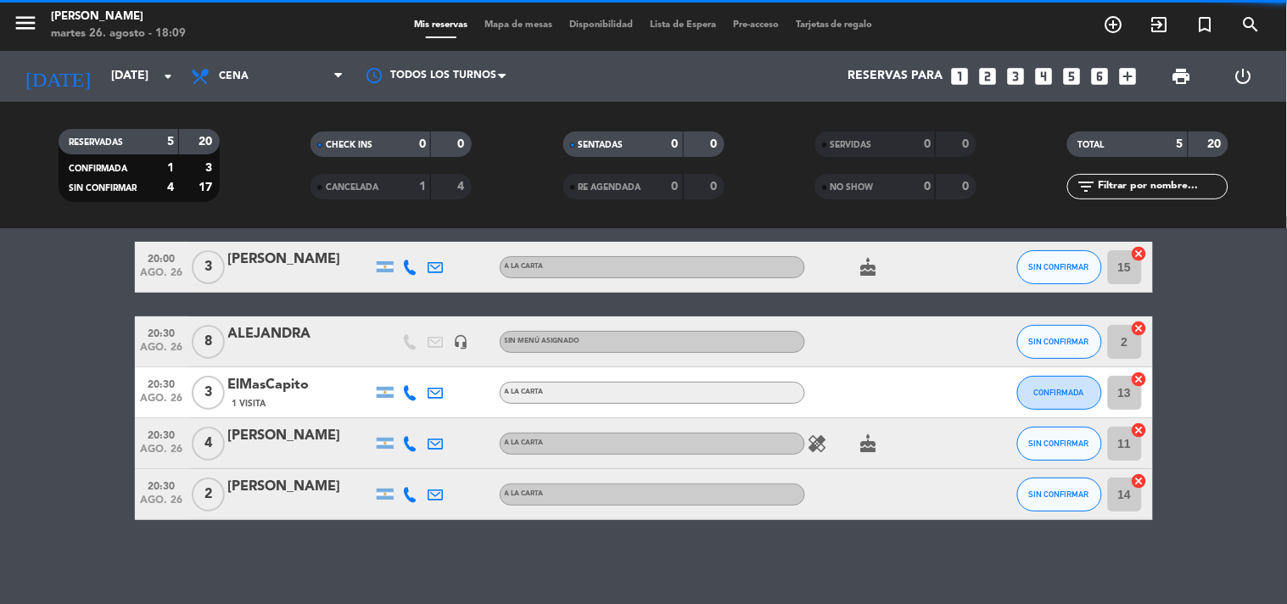
click at [59, 504] on bookings-row "20:00 [DATE] 3 [PERSON_NAME] A LA CARTA cake SIN CONFIRMAR 15 cancel 20:30 [DAT…" at bounding box center [643, 381] width 1287 height 278
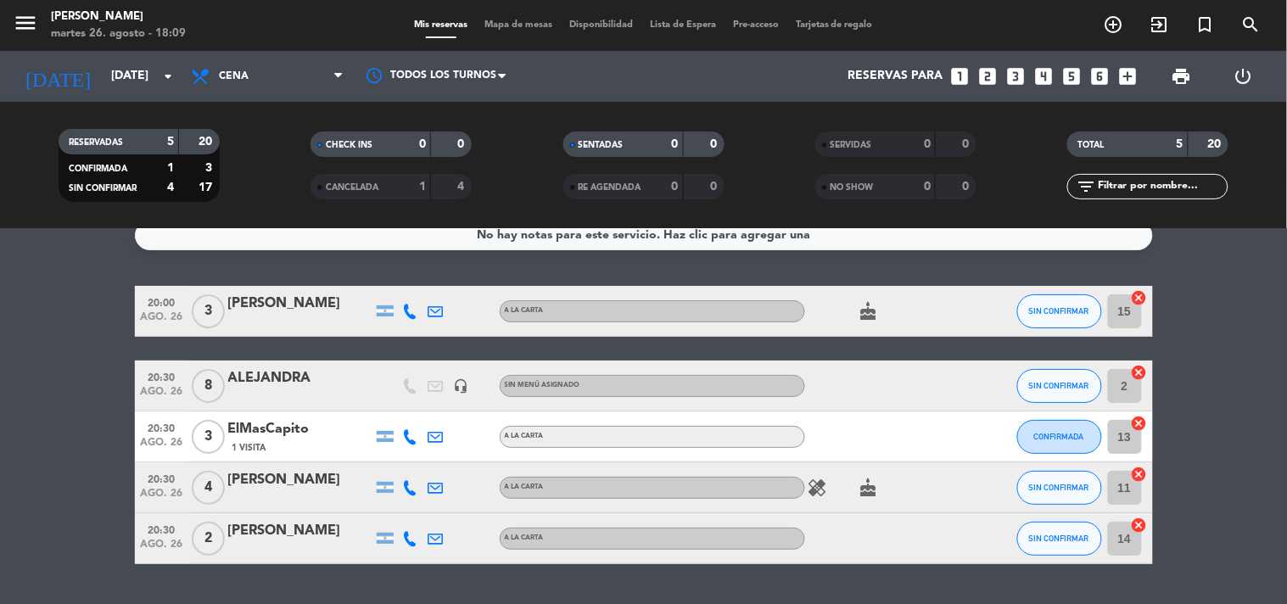
scroll to position [0, 0]
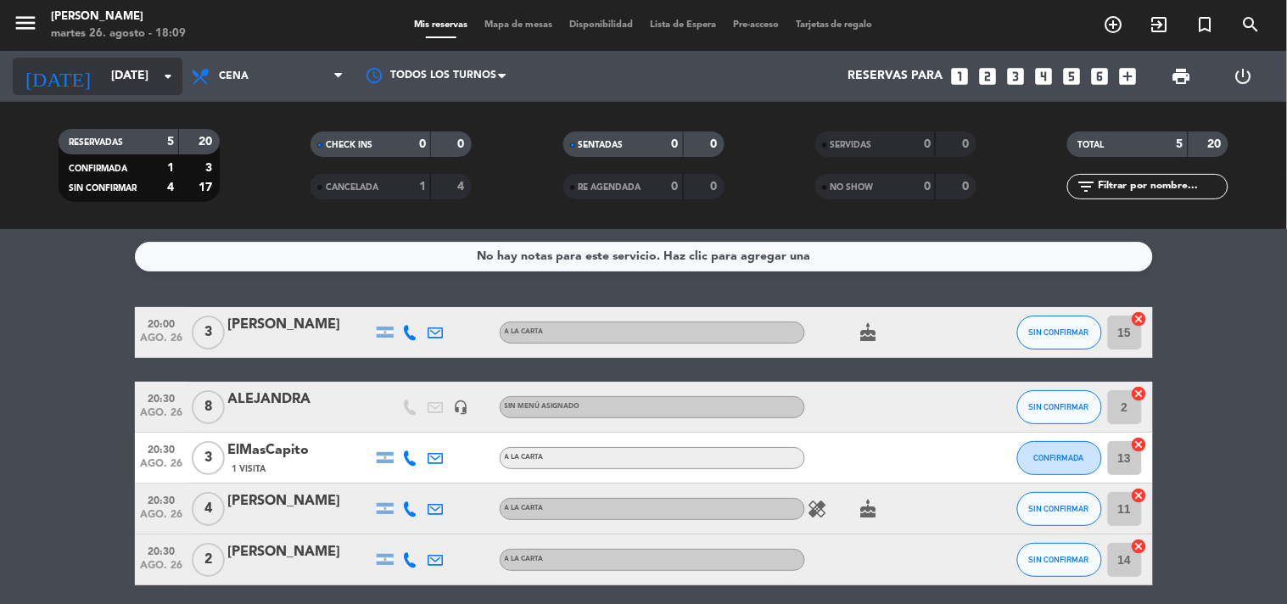
click at [168, 76] on icon "arrow_drop_down" at bounding box center [168, 76] width 20 height 20
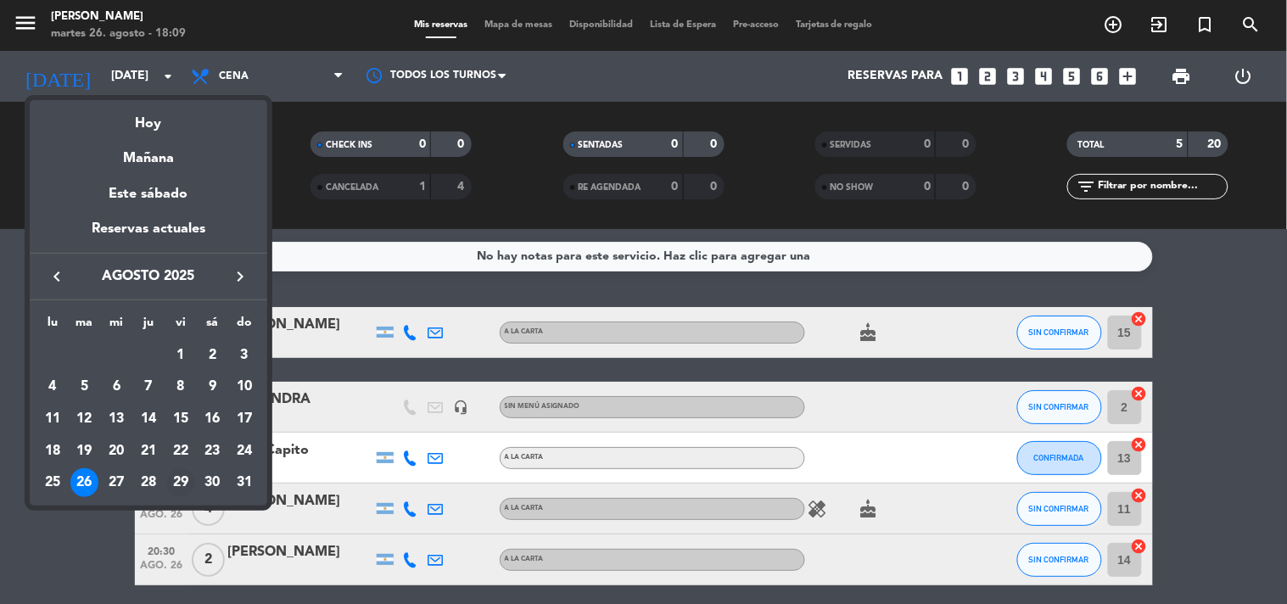
click at [175, 488] on div "29" at bounding box center [180, 482] width 29 height 29
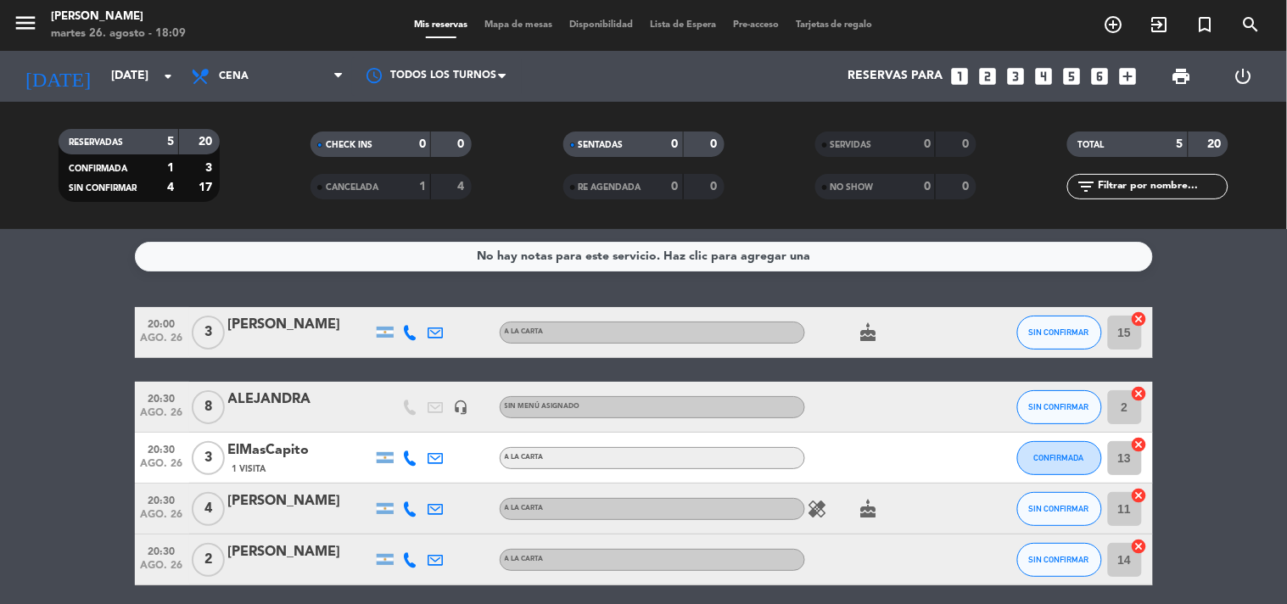
type input "vie. 29 ago."
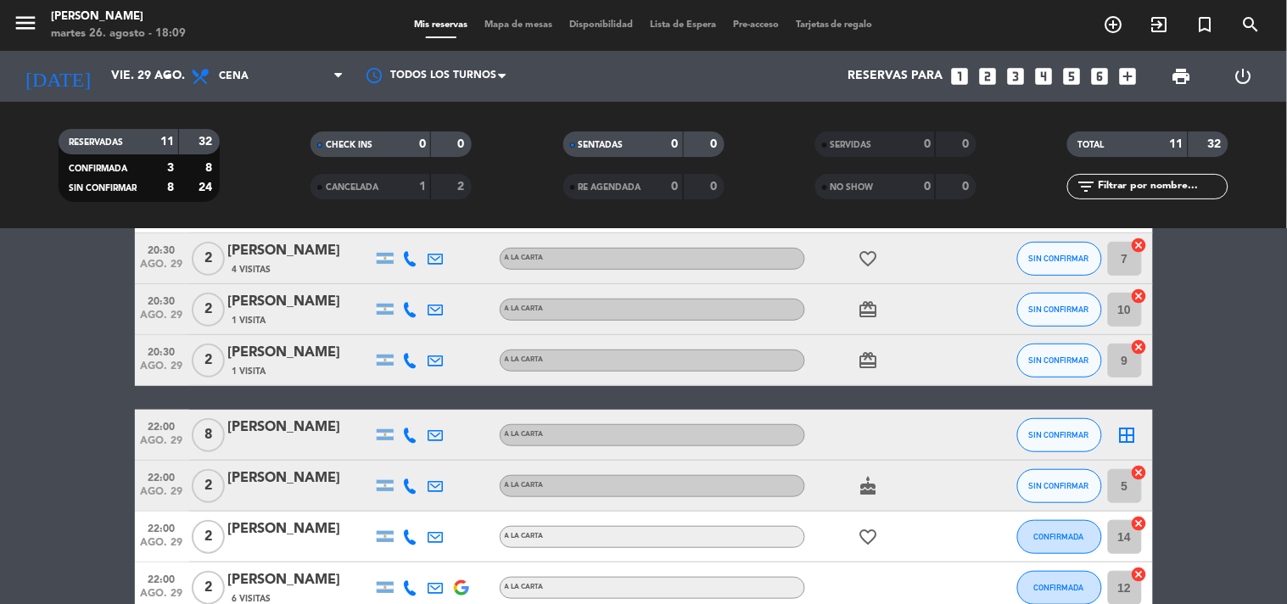
scroll to position [283, 0]
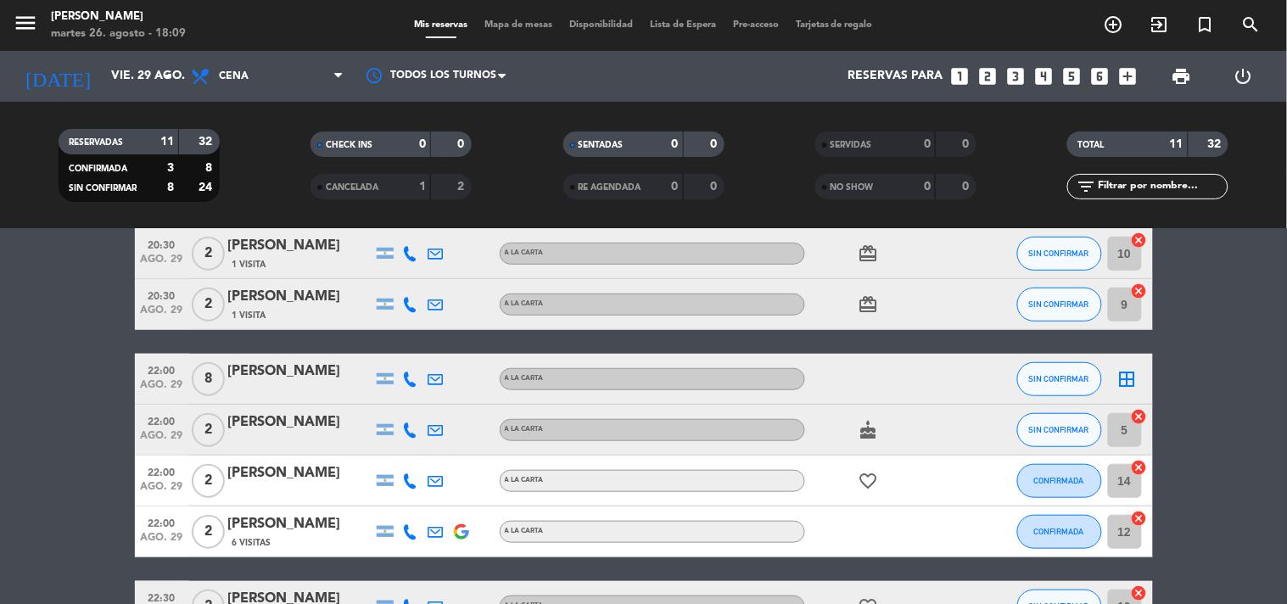
click at [412, 369] on div at bounding box center [410, 379] width 25 height 50
click at [407, 382] on icon at bounding box center [410, 379] width 15 height 15
click at [1129, 384] on icon "border_all" at bounding box center [1128, 379] width 20 height 20
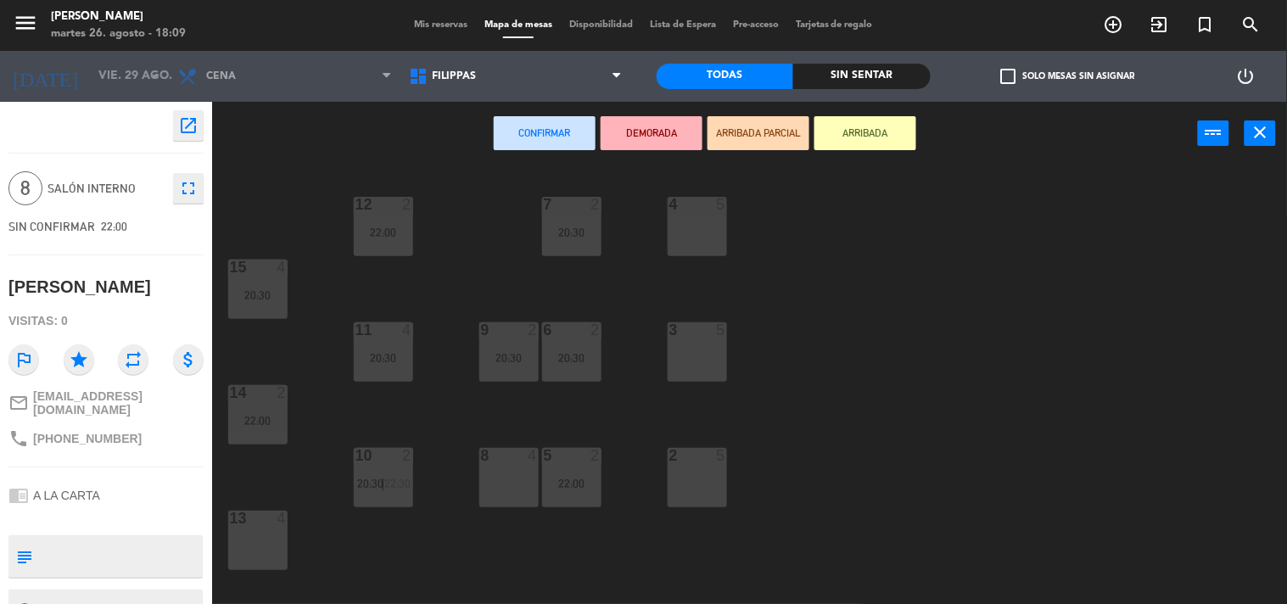
click at [113, 223] on span "22:00" at bounding box center [114, 227] width 26 height 14
click at [429, 69] on icon at bounding box center [420, 76] width 25 height 20
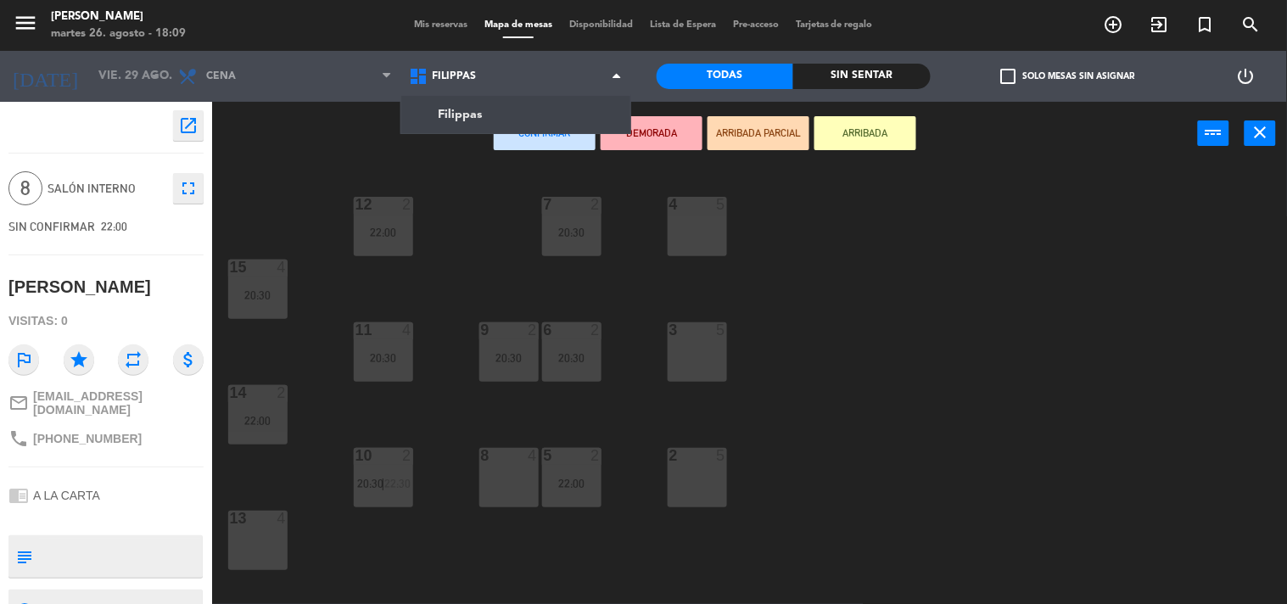
drag, startPoint x: 949, startPoint y: 154, endPoint x: 1008, endPoint y: 137, distance: 61.8
click at [950, 154] on div "Confirmar DEMORADA ARRIBADA PARCIAL ARRIBADA power_input close" at bounding box center [705, 134] width 986 height 64
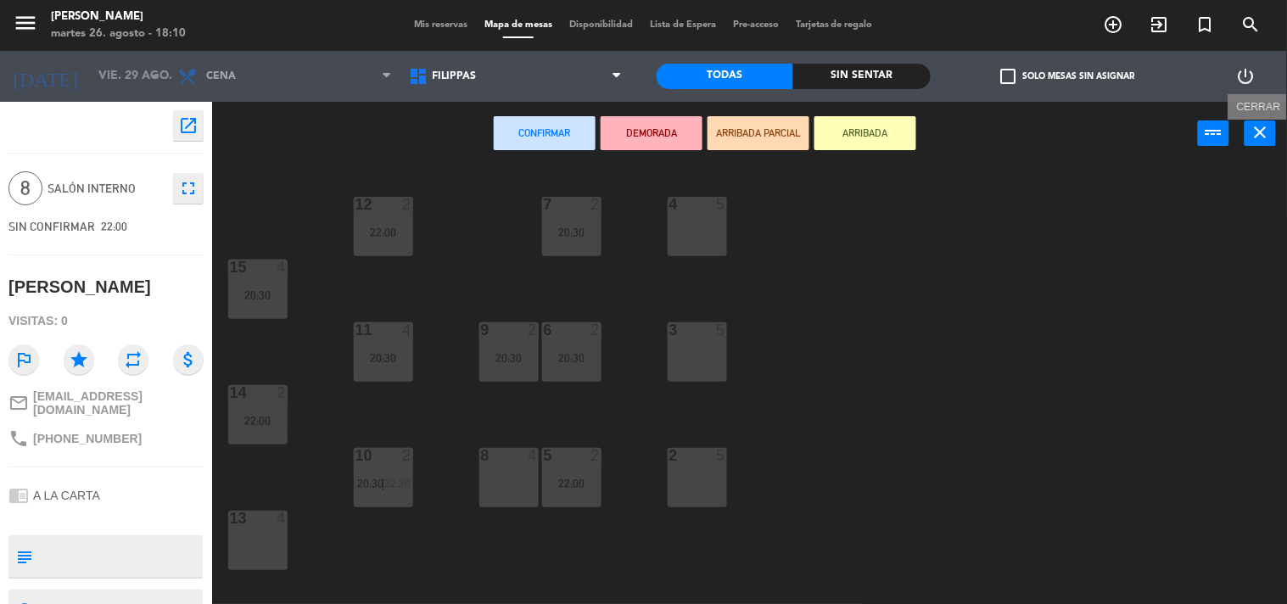
click at [1264, 128] on icon "close" at bounding box center [1261, 132] width 20 height 20
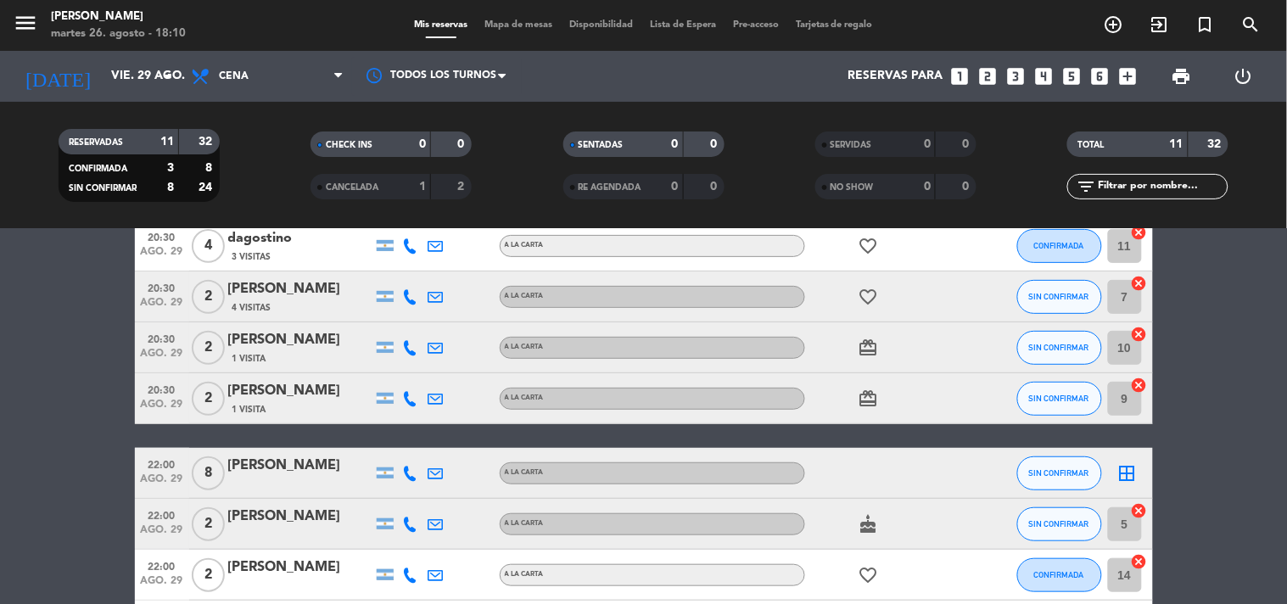
scroll to position [283, 0]
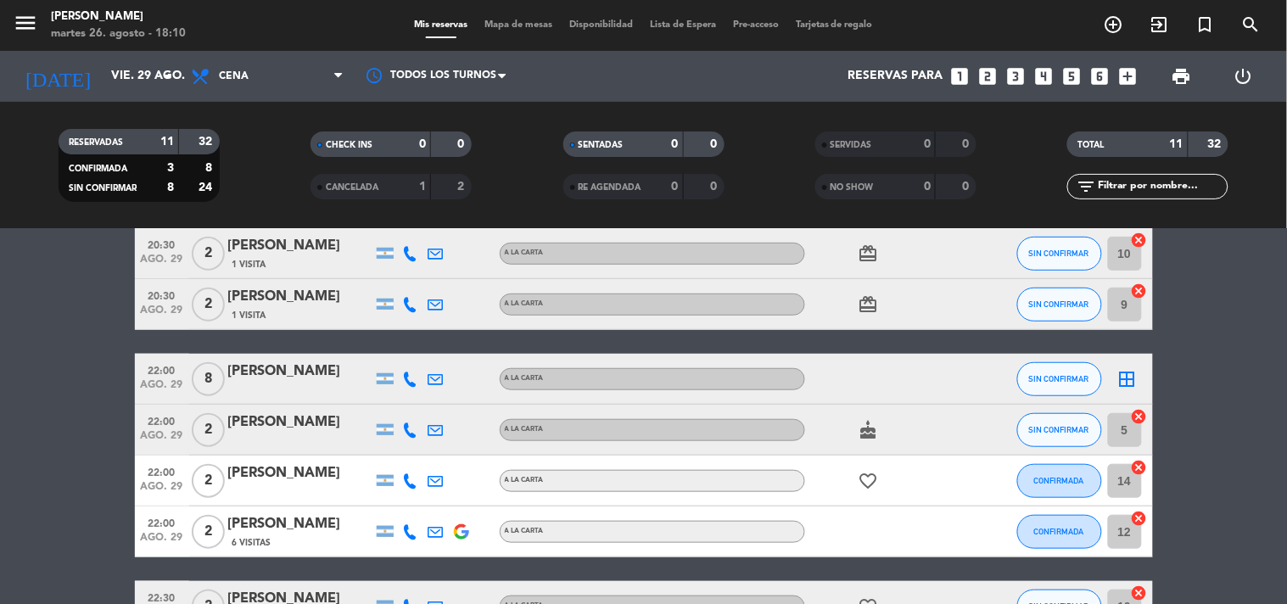
click at [168, 371] on span "22:00" at bounding box center [162, 370] width 42 height 20
click at [163, 373] on span "22:00" at bounding box center [162, 370] width 42 height 20
click at [206, 379] on span "8" at bounding box center [208, 379] width 33 height 34
click at [167, 370] on span "22:00" at bounding box center [162, 370] width 42 height 20
click at [252, 376] on div "[PERSON_NAME]" at bounding box center [300, 372] width 144 height 22
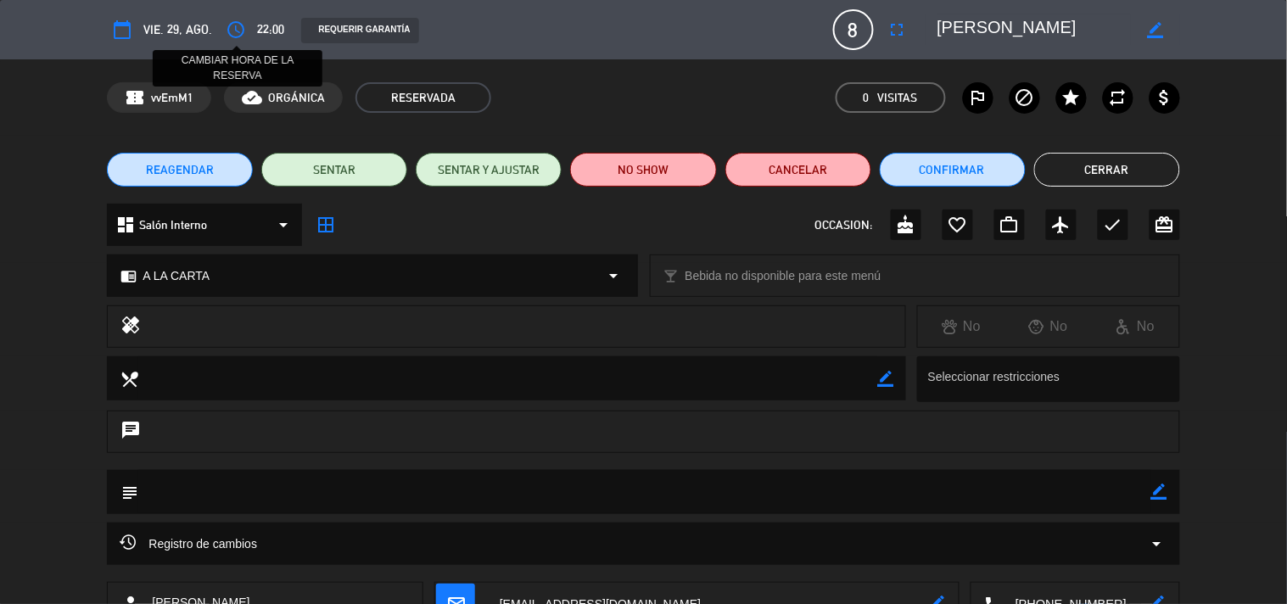
click at [240, 31] on icon "access_time" at bounding box center [236, 30] width 20 height 20
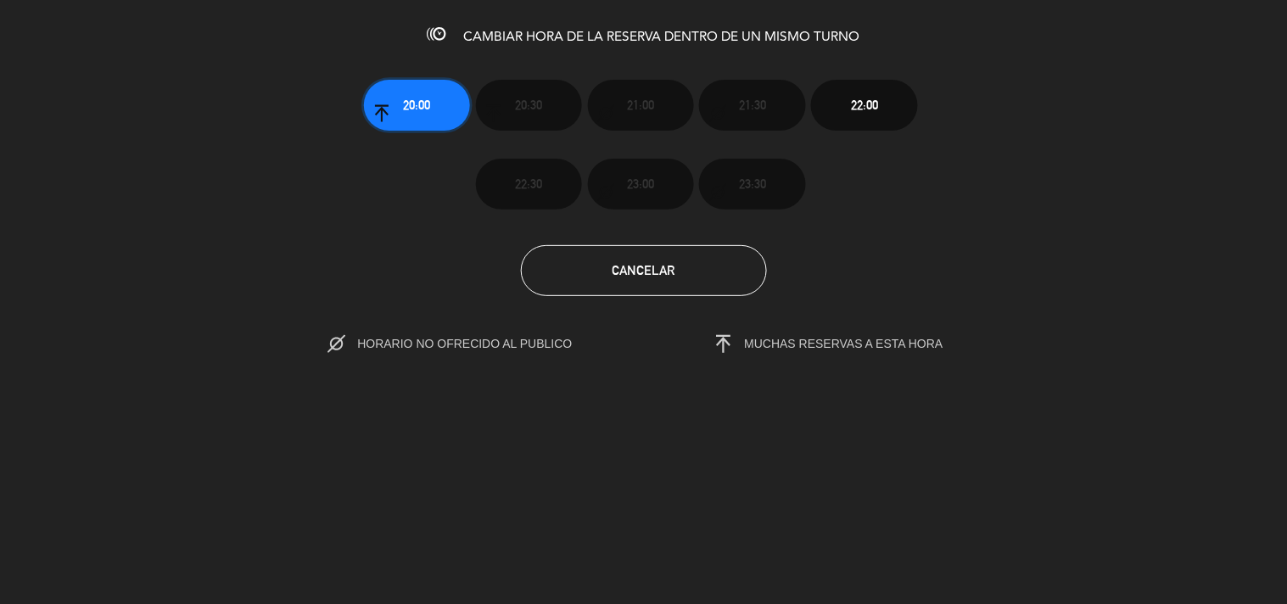
click at [437, 112] on button "20:00" at bounding box center [417, 105] width 106 height 51
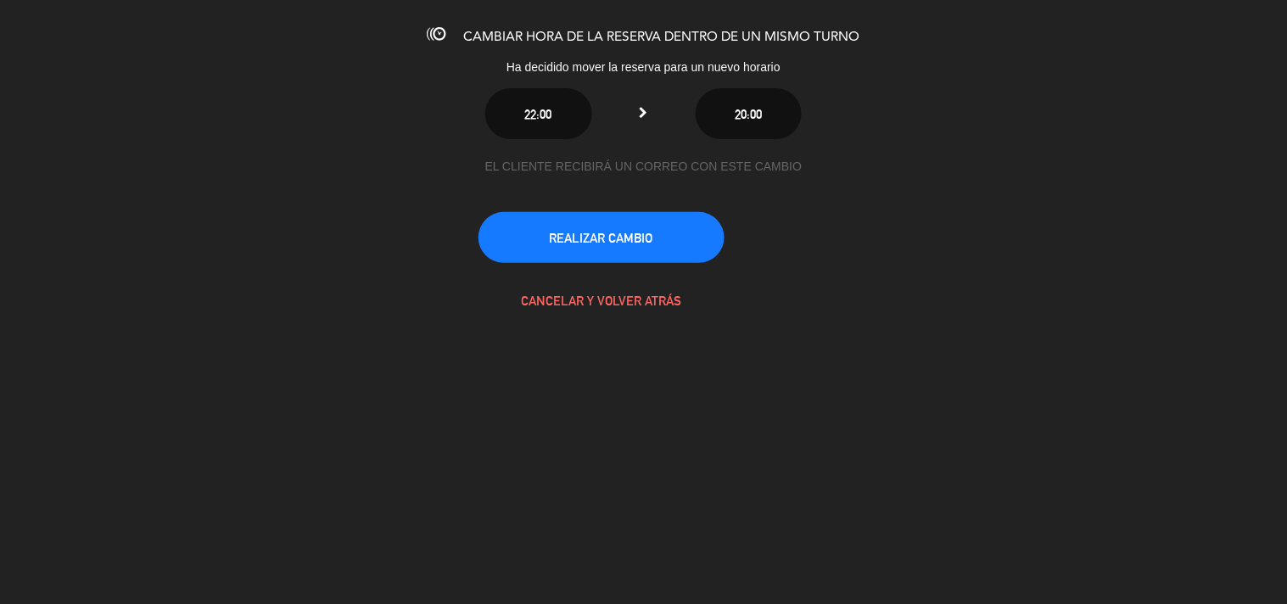
click at [642, 107] on icon at bounding box center [644, 113] width 8 height 12
click at [600, 294] on button "CANCELAR Y VOLVER ATRÁS" at bounding box center [602, 300] width 246 height 51
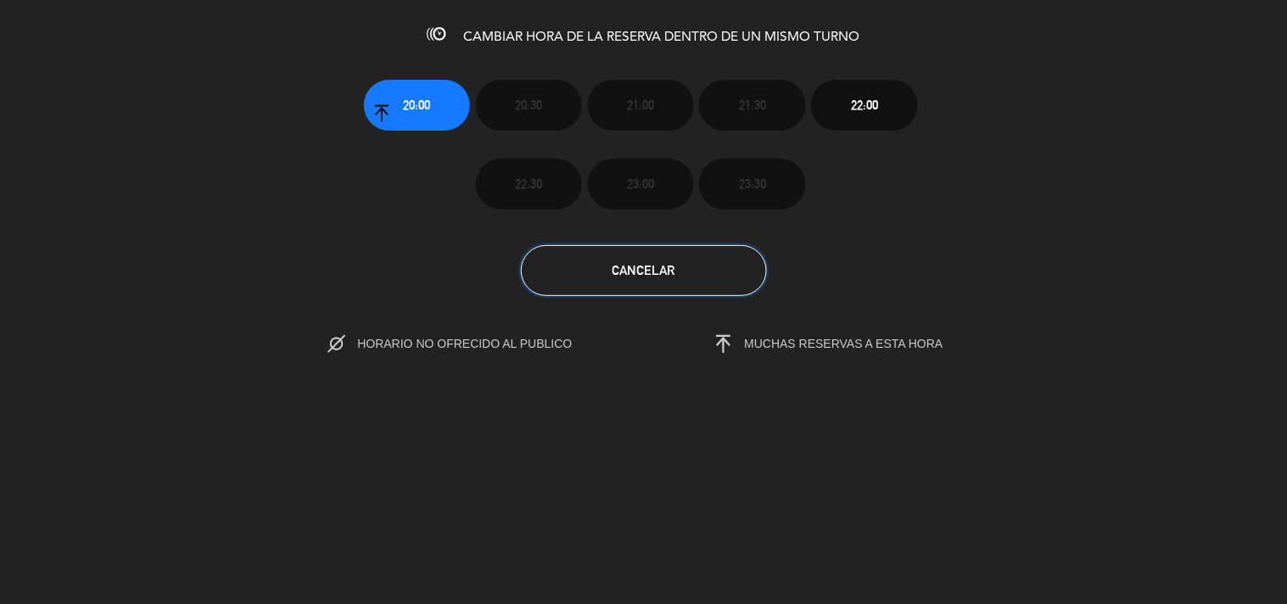
click at [548, 286] on button "Cancelar" at bounding box center [644, 270] width 246 height 51
